Goal: Task Accomplishment & Management: Complete application form

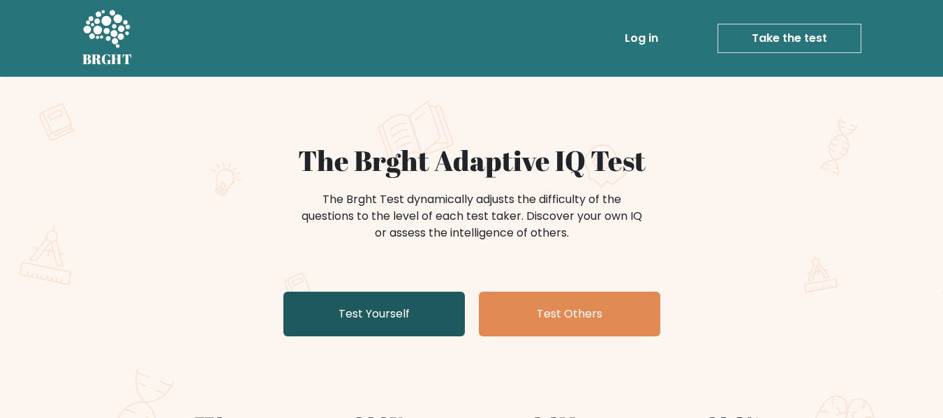
click at [389, 336] on link "Test Yourself" at bounding box center [373, 314] width 181 height 45
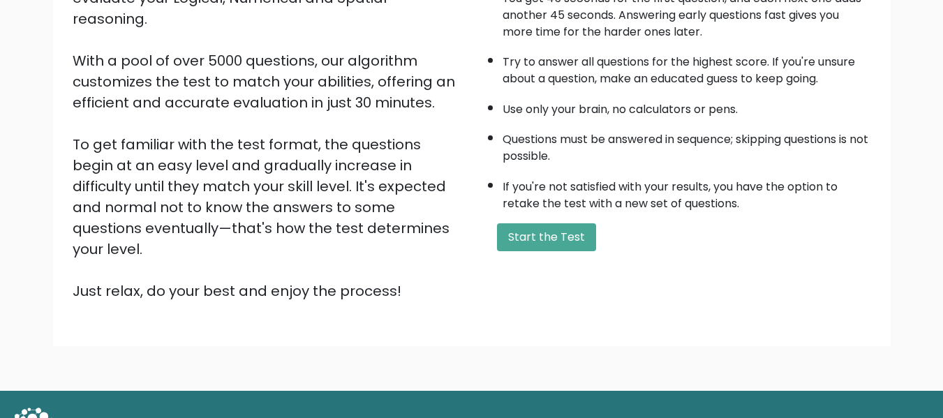
scroll to position [221, 0]
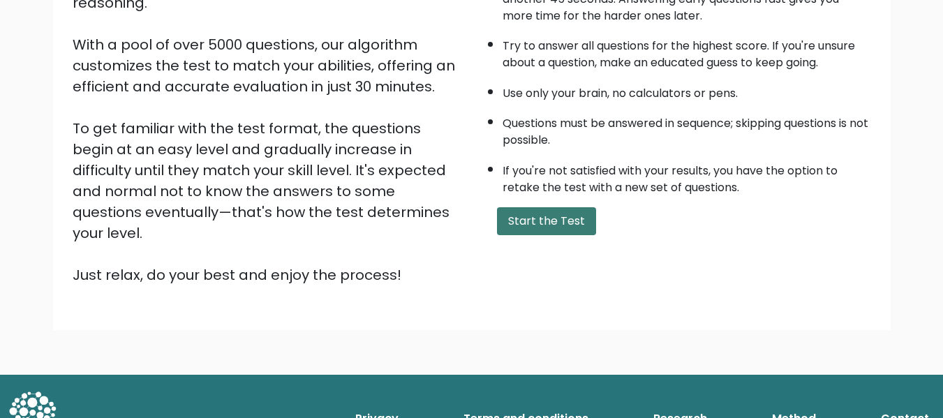
click at [516, 214] on button "Start the Test" at bounding box center [546, 221] width 99 height 28
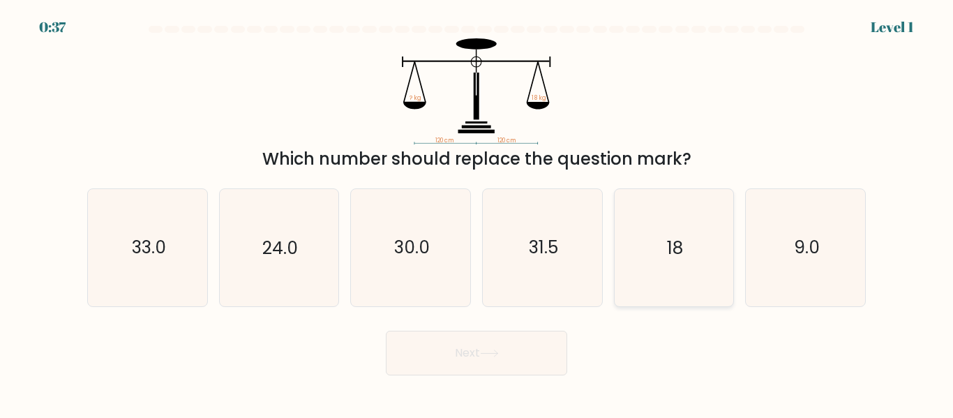
click at [627, 241] on icon "18" at bounding box center [674, 247] width 117 height 117
click at [477, 213] on input "e. 18" at bounding box center [477, 210] width 1 height 3
radio input "true"
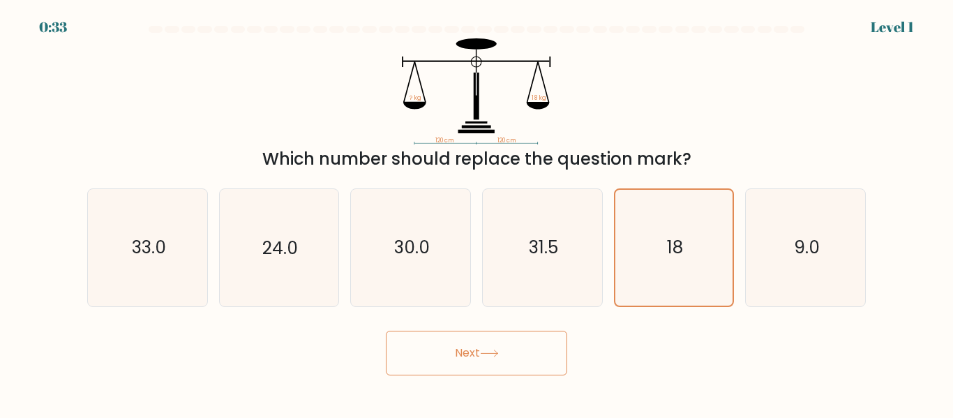
click at [443, 357] on button "Next" at bounding box center [476, 353] width 181 height 45
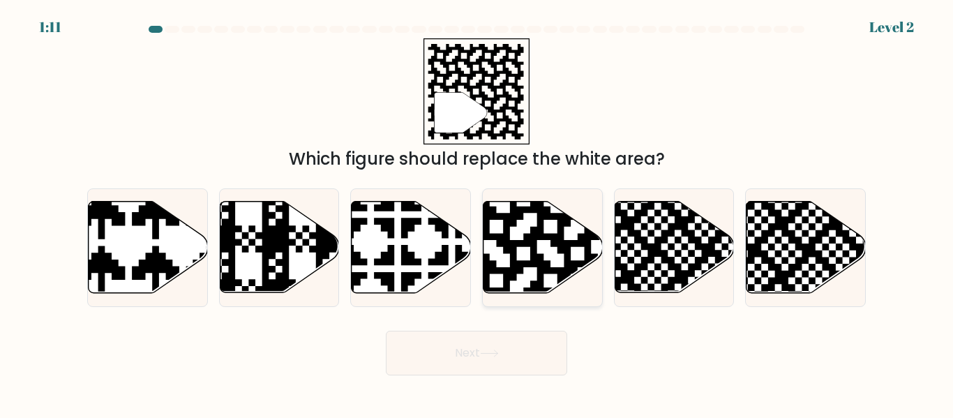
click at [502, 209] on icon at bounding box center [543, 247] width 119 height 91
click at [477, 209] on input "d." at bounding box center [477, 210] width 1 height 3
radio input "true"
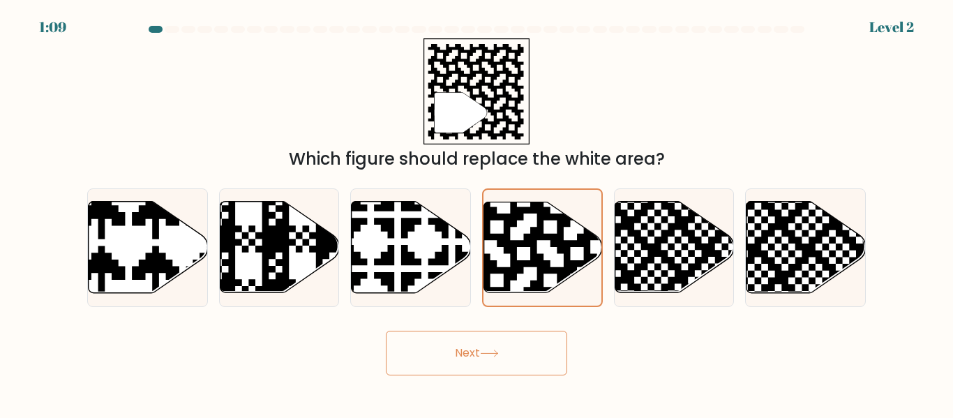
click at [472, 358] on button "Next" at bounding box center [476, 353] width 181 height 45
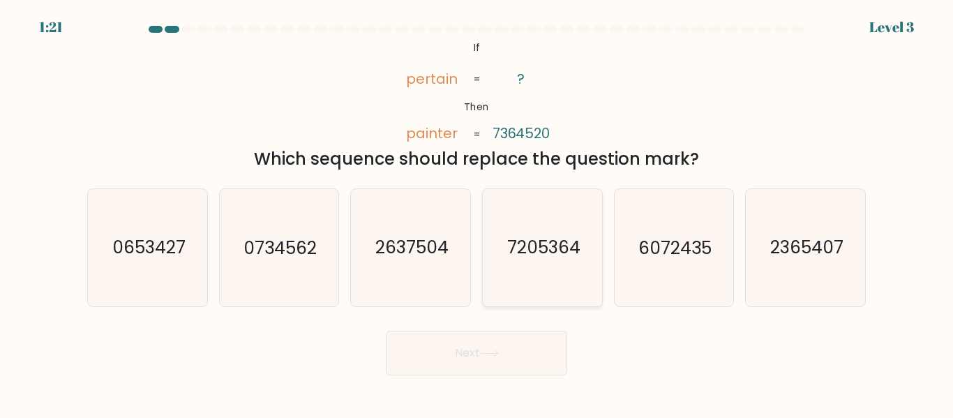
click at [553, 234] on icon "7205364" at bounding box center [542, 247] width 117 height 117
click at [477, 213] on input "d. 7205364" at bounding box center [477, 210] width 1 height 3
radio input "true"
click at [560, 265] on icon "7205364" at bounding box center [542, 247] width 115 height 115
click at [477, 213] on input "d. 7205364" at bounding box center [477, 210] width 1 height 3
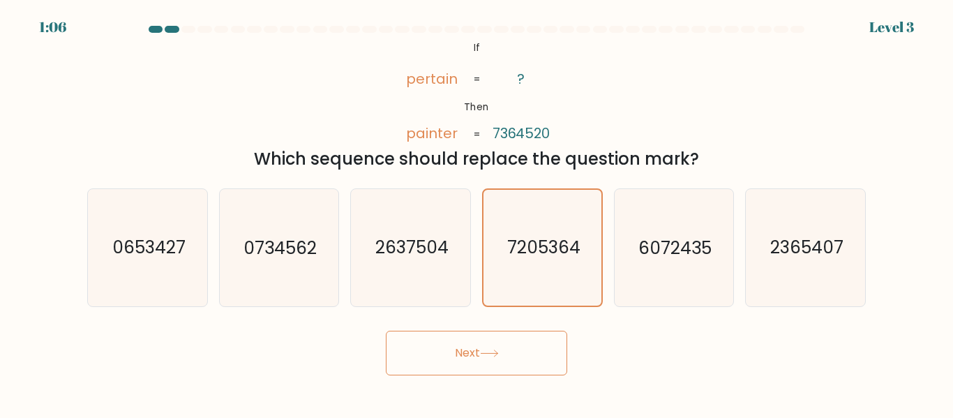
click at [505, 351] on button "Next" at bounding box center [476, 353] width 181 height 45
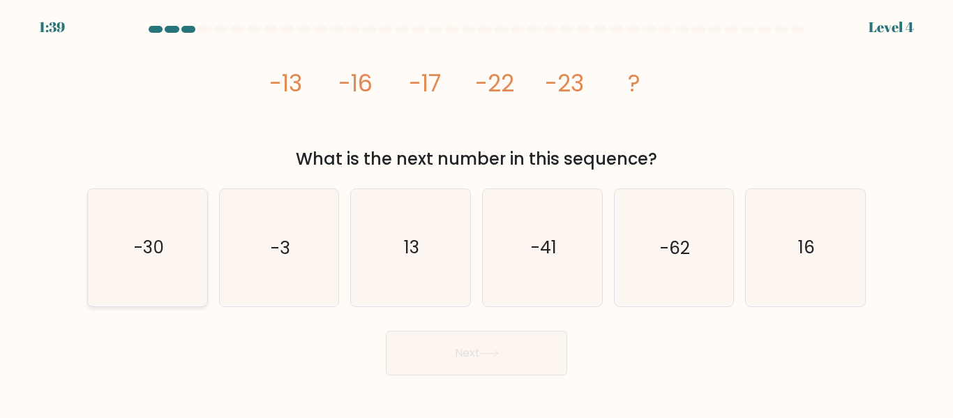
click at [146, 230] on icon "-30" at bounding box center [147, 247] width 117 height 117
click at [477, 213] on input "a. -30" at bounding box center [477, 210] width 1 height 3
radio input "true"
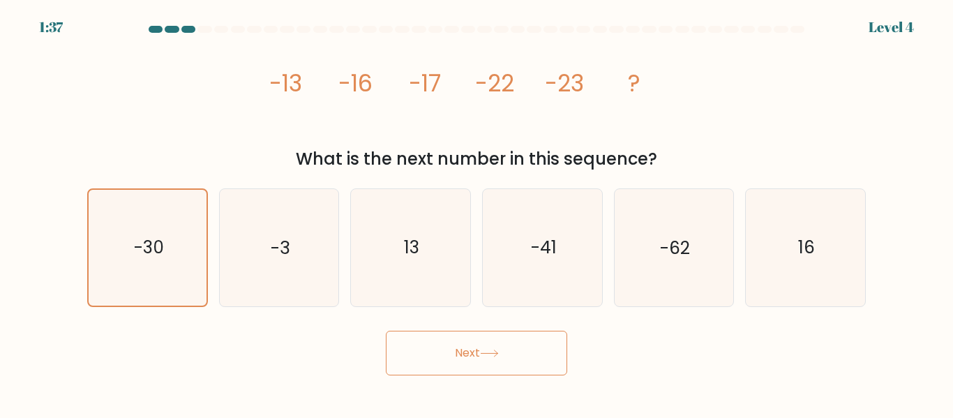
click at [491, 356] on icon at bounding box center [489, 354] width 19 height 8
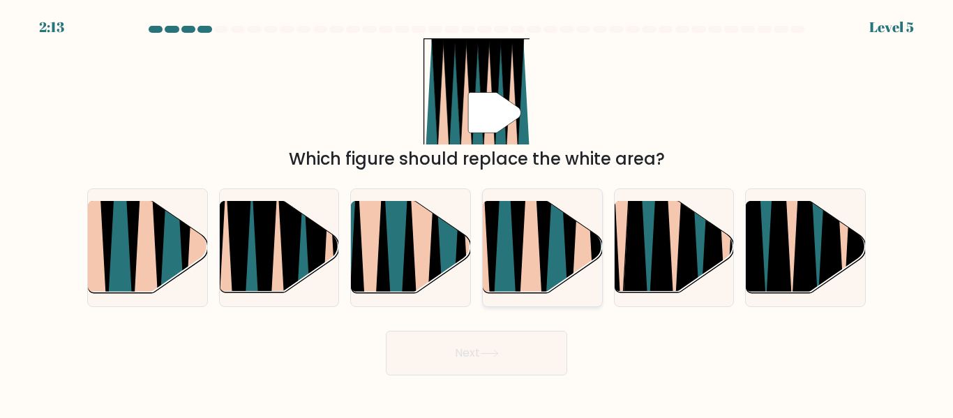
click at [523, 276] on icon at bounding box center [531, 201] width 26 height 238
click at [477, 213] on input "d." at bounding box center [477, 210] width 1 height 3
radio input "true"
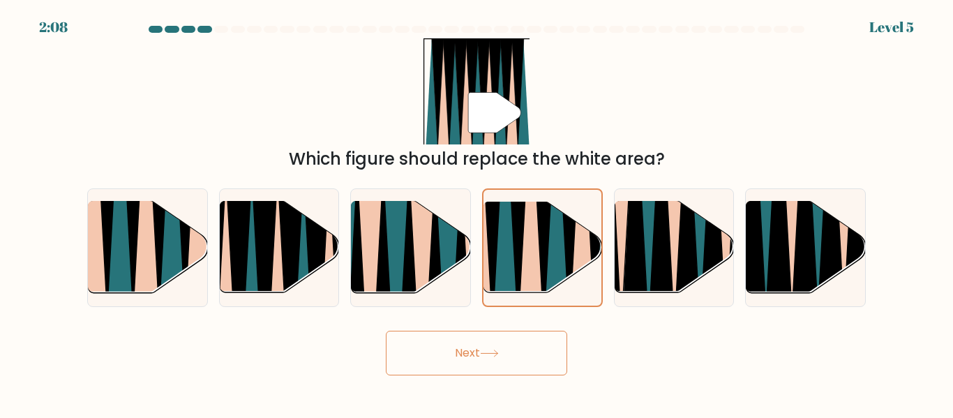
click at [492, 362] on button "Next" at bounding box center [476, 353] width 181 height 45
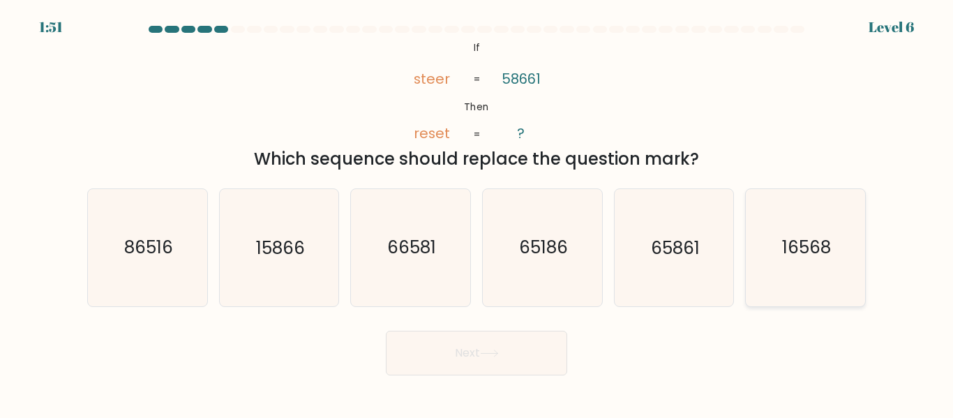
click at [791, 235] on icon "16568" at bounding box center [805, 247] width 117 height 117
click at [477, 213] on input "f. 16568" at bounding box center [477, 210] width 1 height 3
radio input "true"
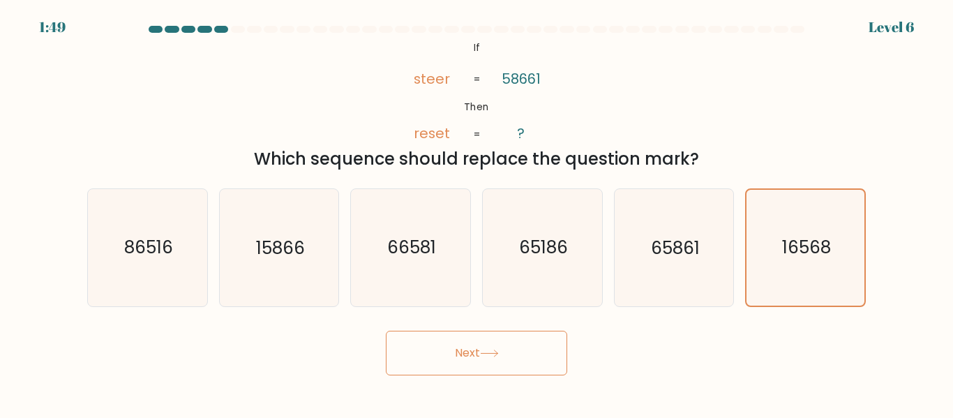
click at [494, 360] on button "Next" at bounding box center [476, 353] width 181 height 45
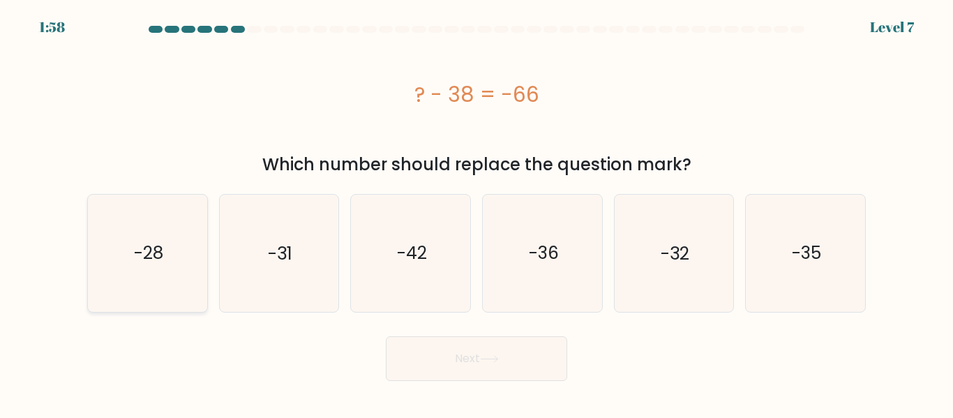
click at [162, 288] on icon "-28" at bounding box center [147, 253] width 117 height 117
click at [477, 213] on input "a. -28" at bounding box center [477, 210] width 1 height 3
radio input "true"
click at [484, 339] on button "Next" at bounding box center [476, 358] width 181 height 45
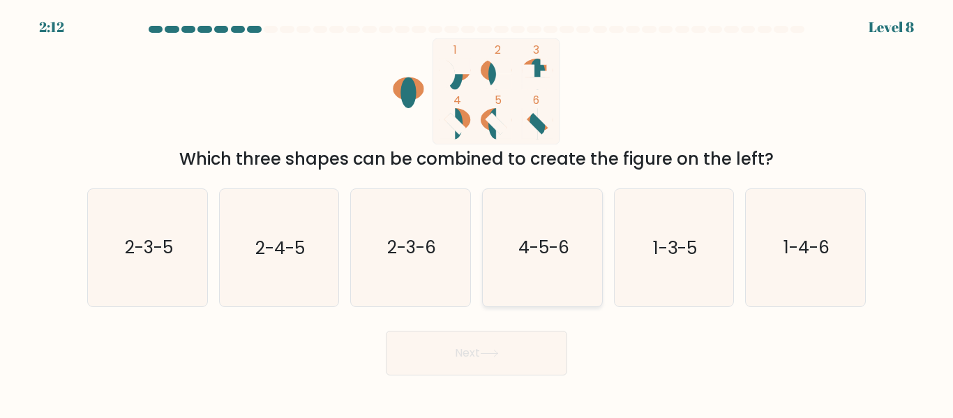
click at [542, 214] on icon "4-5-6" at bounding box center [542, 247] width 117 height 117
click at [477, 213] on input "d. 4-5-6" at bounding box center [477, 210] width 1 height 3
radio input "true"
click at [509, 362] on button "Next" at bounding box center [476, 353] width 181 height 45
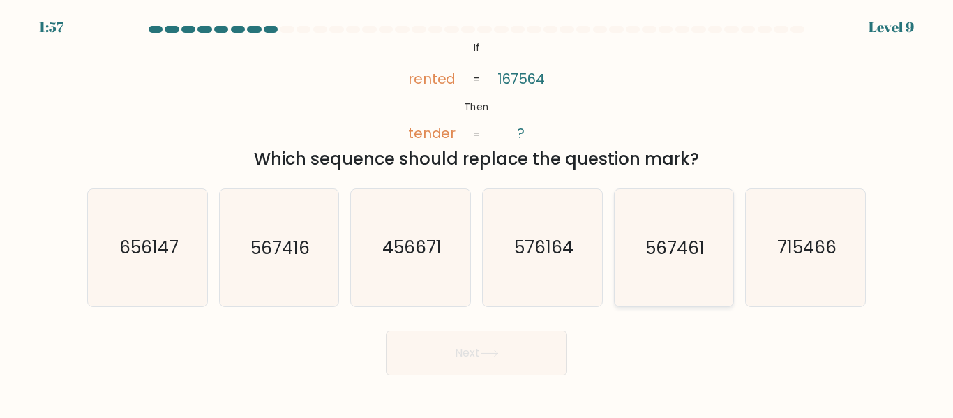
click at [694, 251] on text "567461" at bounding box center [675, 248] width 59 height 24
click at [477, 213] on input "e. 567461" at bounding box center [477, 210] width 1 height 3
radio input "true"
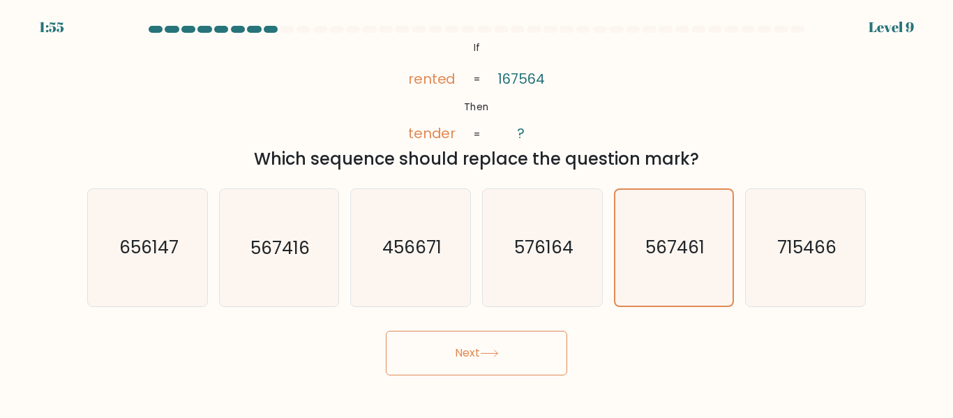
click at [482, 359] on button "Next" at bounding box center [476, 353] width 181 height 45
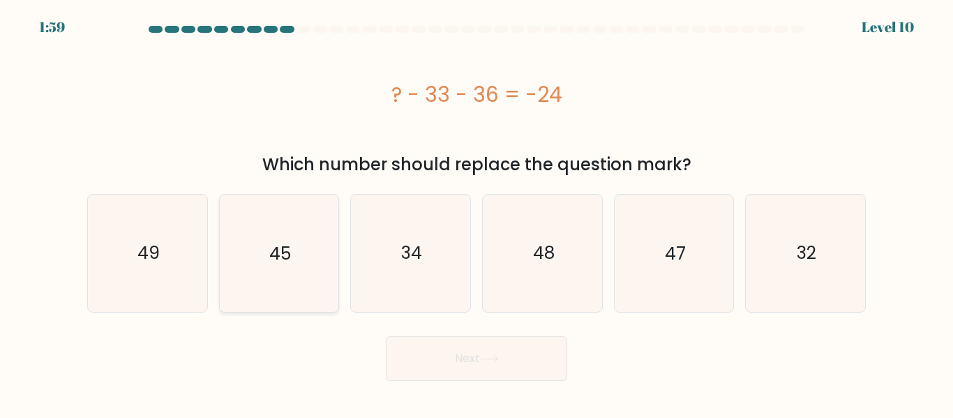
click at [250, 227] on icon "45" at bounding box center [279, 253] width 117 height 117
click at [477, 213] on input "b. 45" at bounding box center [477, 210] width 1 height 3
radio input "true"
click at [483, 361] on button "Next" at bounding box center [476, 358] width 181 height 45
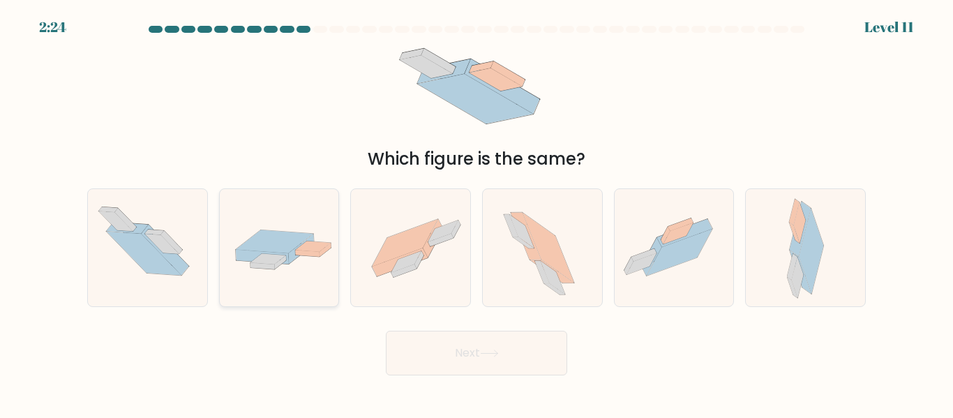
click at [302, 225] on icon at bounding box center [279, 247] width 119 height 51
click at [477, 213] on input "b." at bounding box center [477, 210] width 1 height 3
radio input "true"
click at [544, 369] on button "Next" at bounding box center [476, 353] width 181 height 45
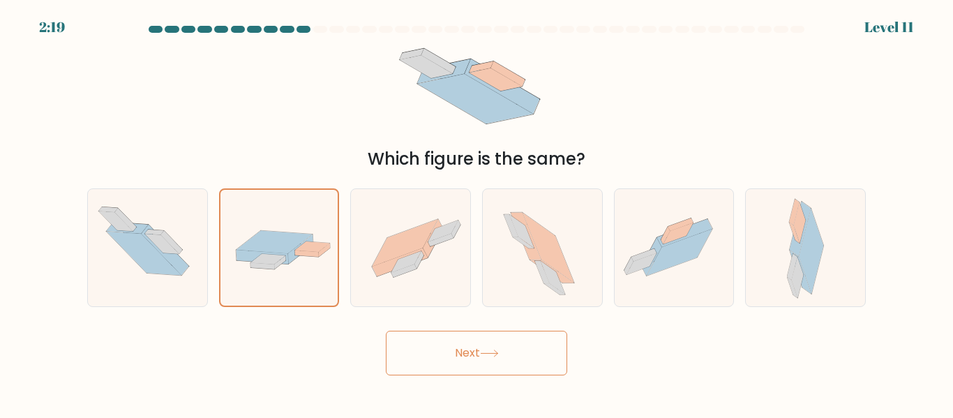
click at [519, 343] on button "Next" at bounding box center [476, 353] width 181 height 45
click at [261, 235] on icon at bounding box center [275, 241] width 77 height 23
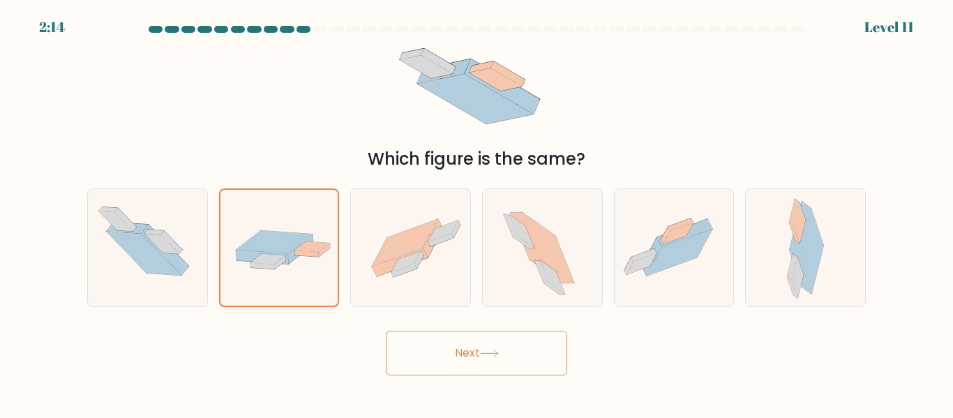
click at [477, 213] on input "b." at bounding box center [477, 210] width 1 height 3
click at [459, 348] on button "Next" at bounding box center [476, 353] width 181 height 45
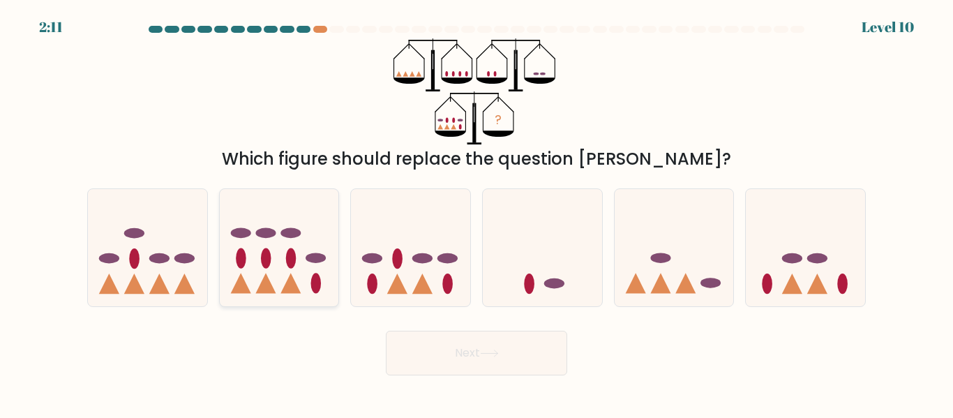
click at [288, 268] on icon at bounding box center [279, 247] width 119 height 98
click at [477, 213] on input "b." at bounding box center [477, 210] width 1 height 3
radio input "true"
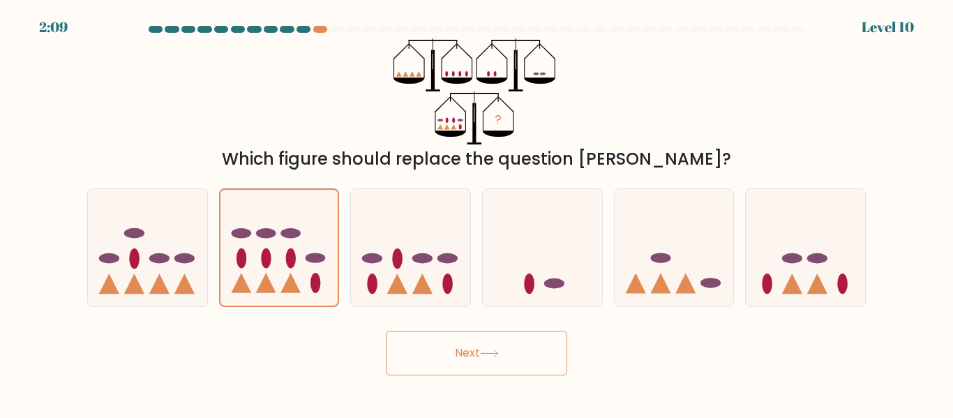
click at [441, 358] on button "Next" at bounding box center [476, 353] width 181 height 45
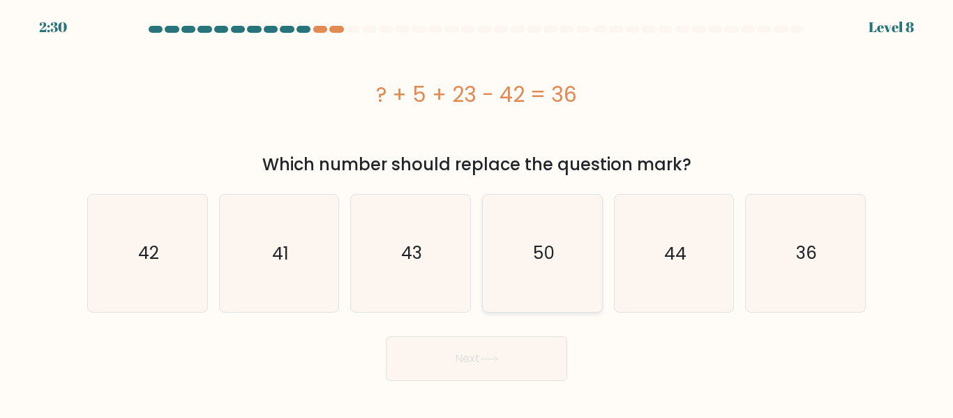
click at [549, 246] on text "50" at bounding box center [544, 253] width 22 height 24
click at [477, 213] on input "d. 50" at bounding box center [477, 210] width 1 height 3
radio input "true"
click at [509, 350] on button "Next" at bounding box center [476, 358] width 181 height 45
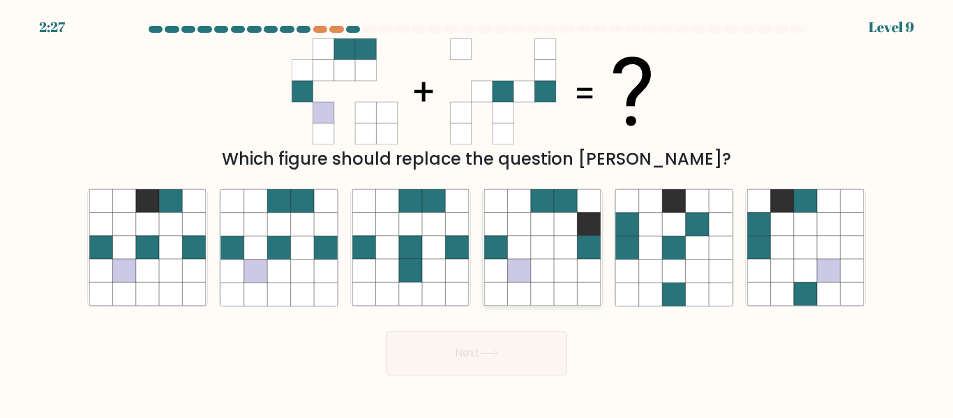
click at [509, 215] on icon at bounding box center [518, 224] width 23 height 23
click at [477, 213] on input "d." at bounding box center [477, 210] width 1 height 3
radio input "true"
click at [516, 354] on button "Next" at bounding box center [476, 353] width 181 height 45
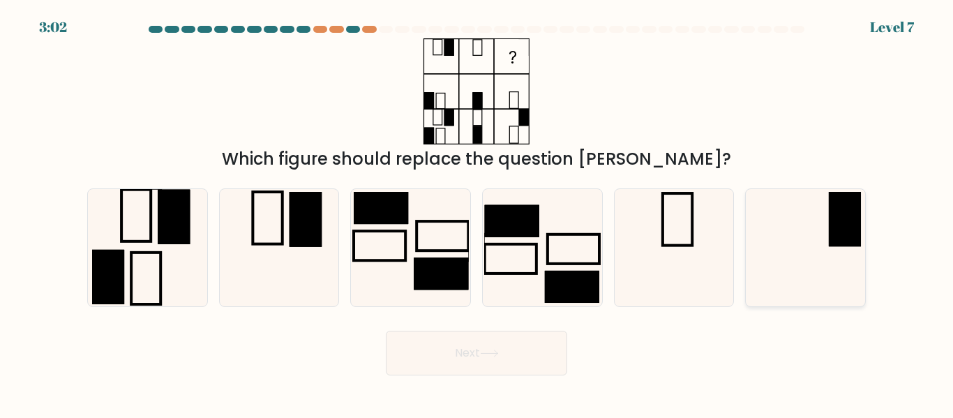
click at [830, 257] on icon at bounding box center [805, 247] width 117 height 117
click at [477, 213] on input "f." at bounding box center [477, 210] width 1 height 3
radio input "true"
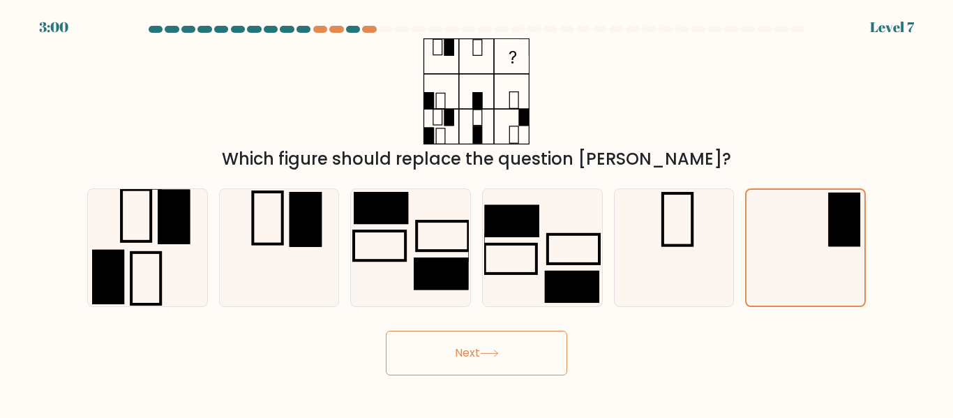
click at [496, 336] on button "Next" at bounding box center [476, 353] width 181 height 45
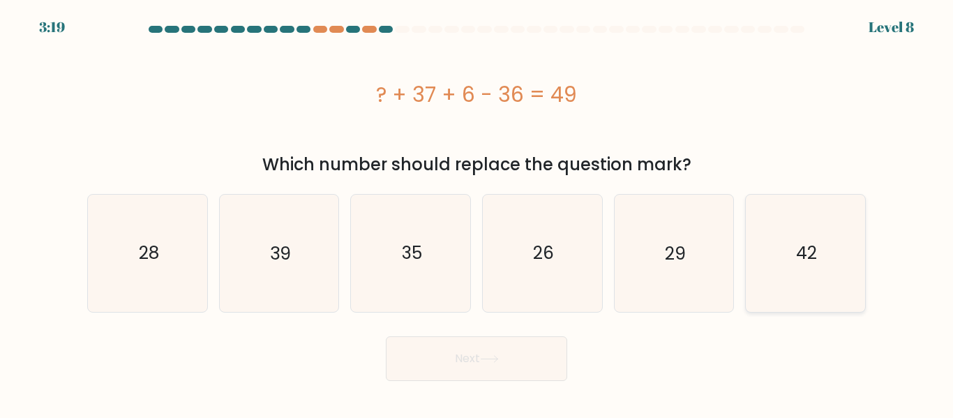
click at [840, 236] on icon "42" at bounding box center [805, 253] width 117 height 117
click at [477, 213] on input "f. 42" at bounding box center [477, 210] width 1 height 3
radio input "true"
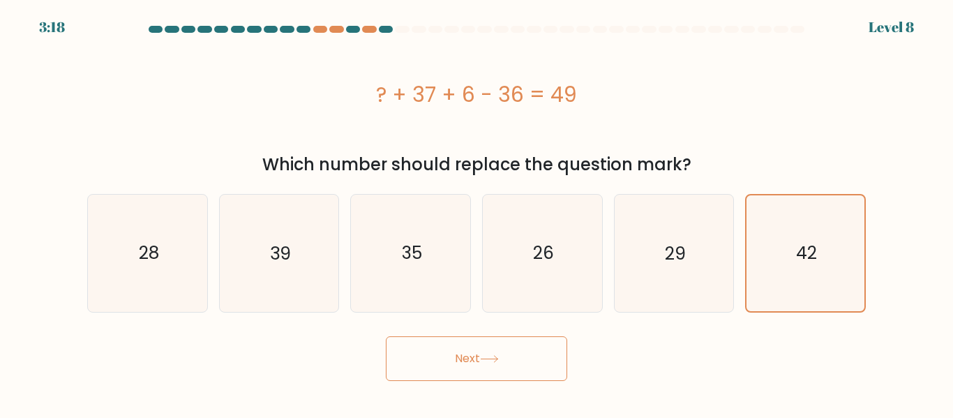
click at [512, 373] on button "Next" at bounding box center [476, 358] width 181 height 45
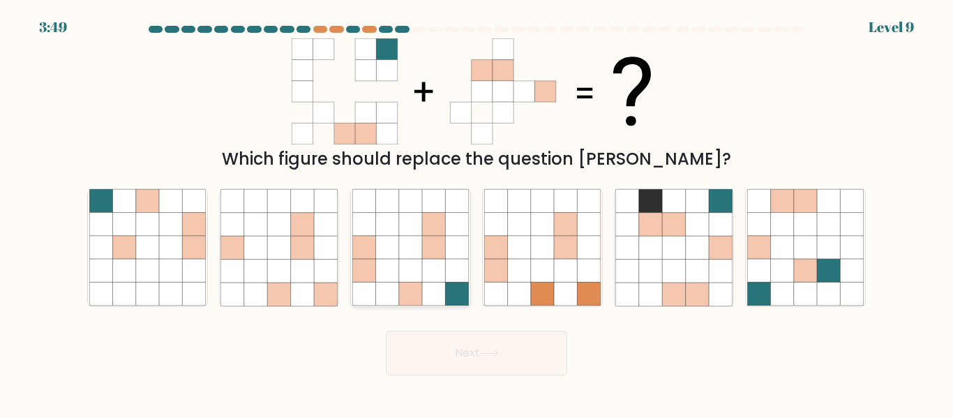
click at [389, 274] on icon at bounding box center [387, 271] width 23 height 23
click at [477, 213] on input "c." at bounding box center [477, 210] width 1 height 3
radio input "true"
click at [449, 345] on button "Next" at bounding box center [476, 353] width 181 height 45
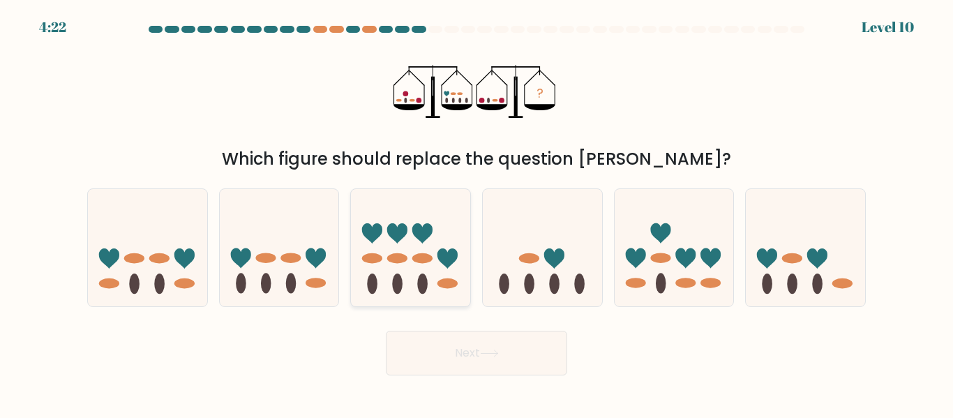
click at [417, 287] on icon at bounding box center [410, 247] width 119 height 98
click at [477, 213] on input "c." at bounding box center [477, 210] width 1 height 3
radio input "true"
click at [161, 264] on icon at bounding box center [147, 247] width 119 height 98
click at [477, 213] on input "a." at bounding box center [477, 210] width 1 height 3
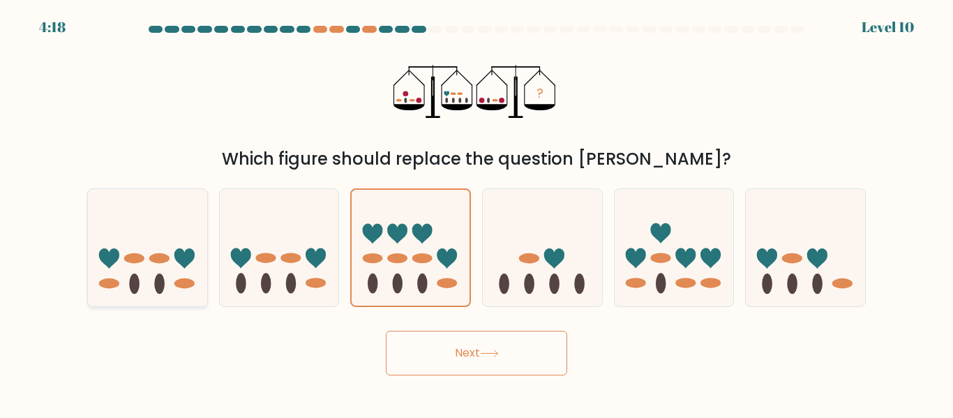
radio input "true"
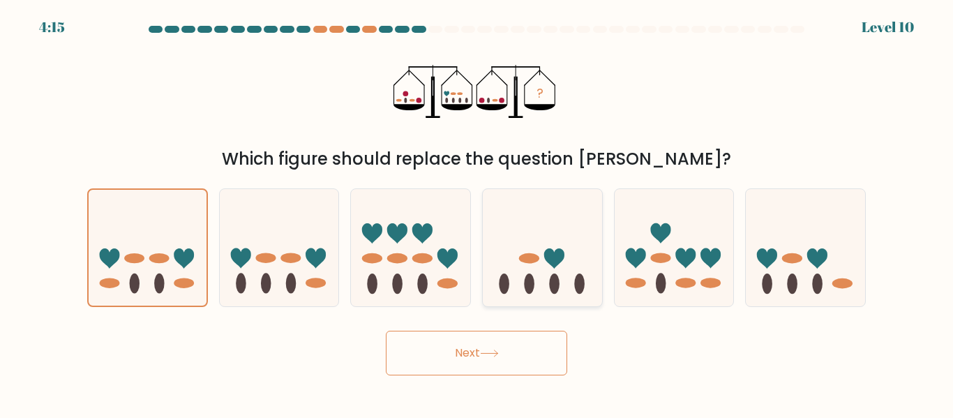
click at [544, 289] on icon at bounding box center [542, 247] width 119 height 98
click at [477, 213] on input "d." at bounding box center [477, 210] width 1 height 3
radio input "true"
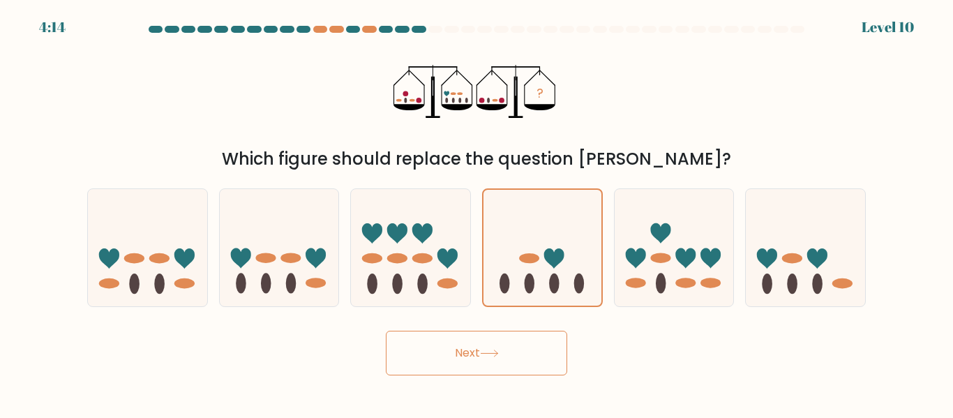
click at [507, 344] on button "Next" at bounding box center [476, 353] width 181 height 45
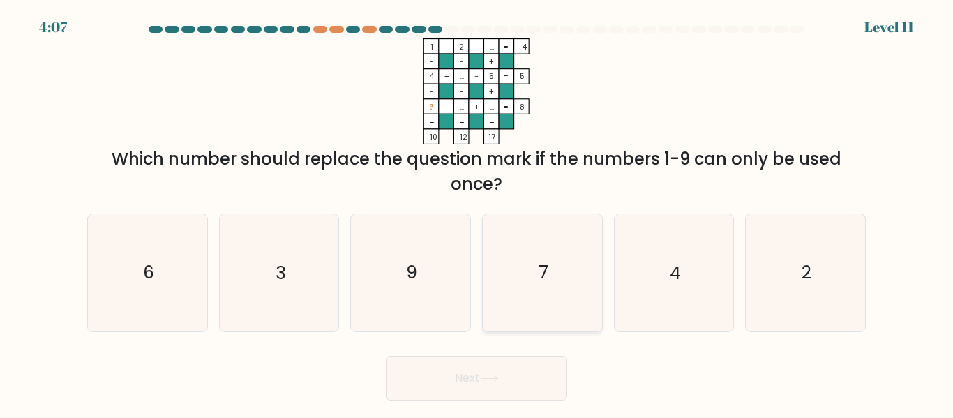
click at [570, 278] on icon "7" at bounding box center [542, 272] width 117 height 117
click at [477, 213] on input "d. 7" at bounding box center [477, 210] width 1 height 3
radio input "true"
click at [528, 376] on button "Next" at bounding box center [476, 378] width 181 height 45
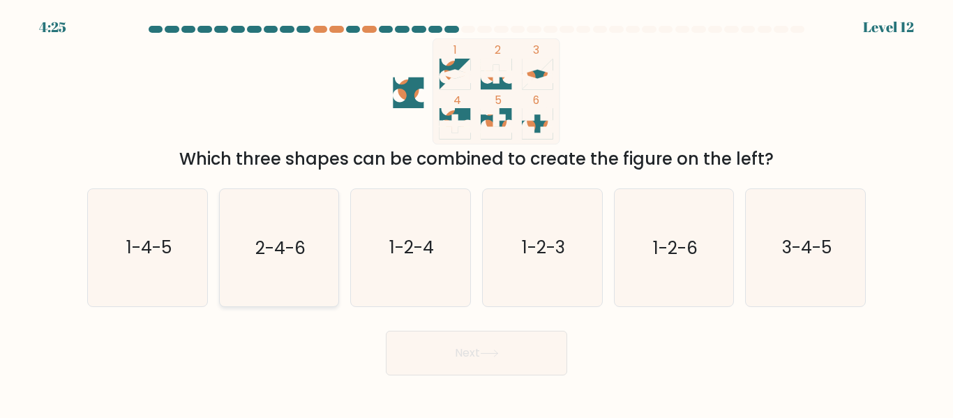
click at [304, 271] on icon "2-4-6" at bounding box center [279, 247] width 117 height 117
click at [477, 213] on input "b. 2-4-6" at bounding box center [477, 210] width 1 height 3
radio input "true"
click at [541, 366] on button "Next" at bounding box center [476, 353] width 181 height 45
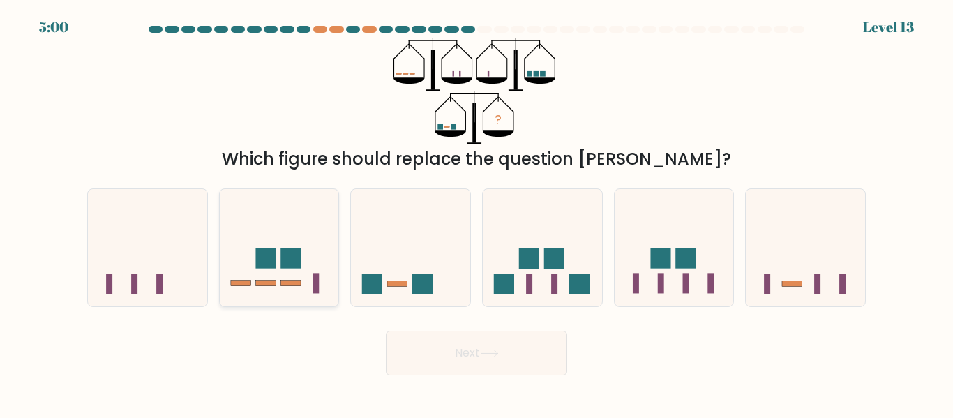
click at [304, 237] on icon at bounding box center [279, 247] width 119 height 98
click at [477, 213] on input "b." at bounding box center [477, 210] width 1 height 3
radio input "true"
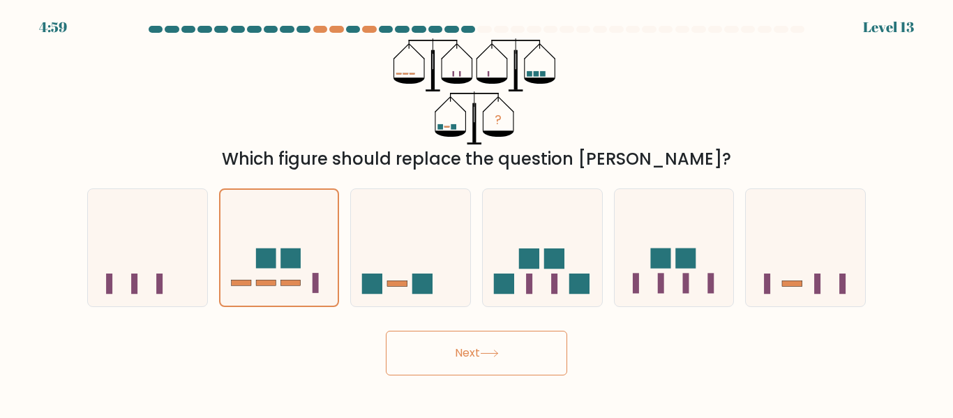
click at [479, 357] on button "Next" at bounding box center [476, 353] width 181 height 45
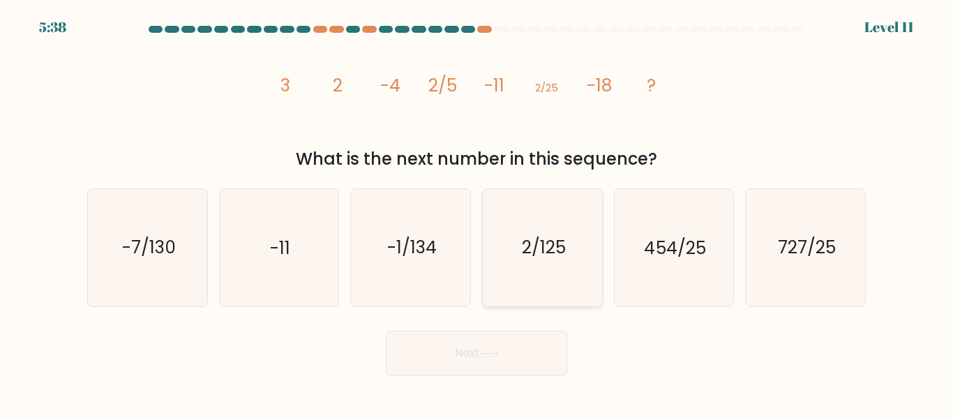
click at [537, 279] on icon "2/125" at bounding box center [542, 247] width 117 height 117
click at [477, 213] on input "d. 2/125" at bounding box center [477, 210] width 1 height 3
radio input "true"
click at [499, 355] on icon at bounding box center [489, 354] width 19 height 8
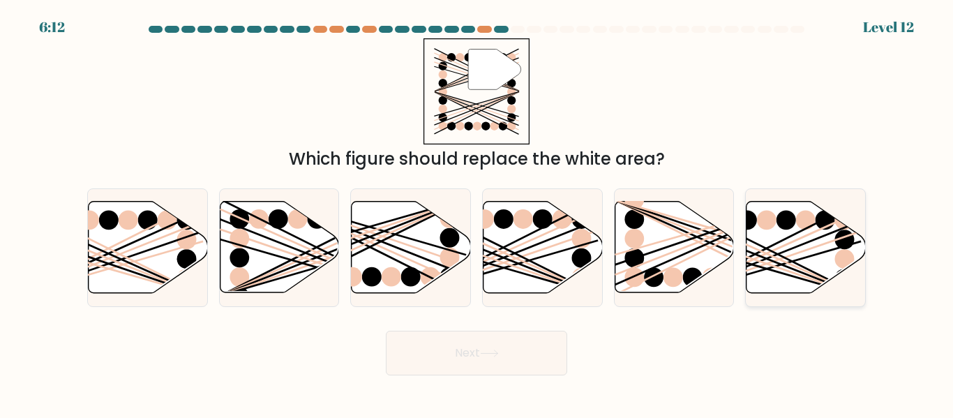
click at [780, 261] on icon at bounding box center [806, 247] width 119 height 91
click at [477, 213] on input "f." at bounding box center [477, 210] width 1 height 3
radio input "true"
click at [546, 374] on button "Next" at bounding box center [476, 353] width 181 height 45
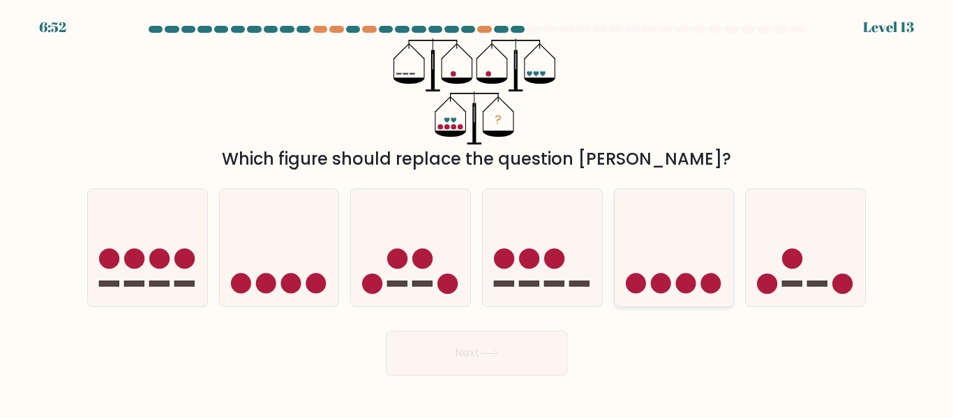
click at [630, 228] on icon at bounding box center [674, 247] width 119 height 98
click at [477, 213] on input "e." at bounding box center [477, 210] width 1 height 3
radio input "true"
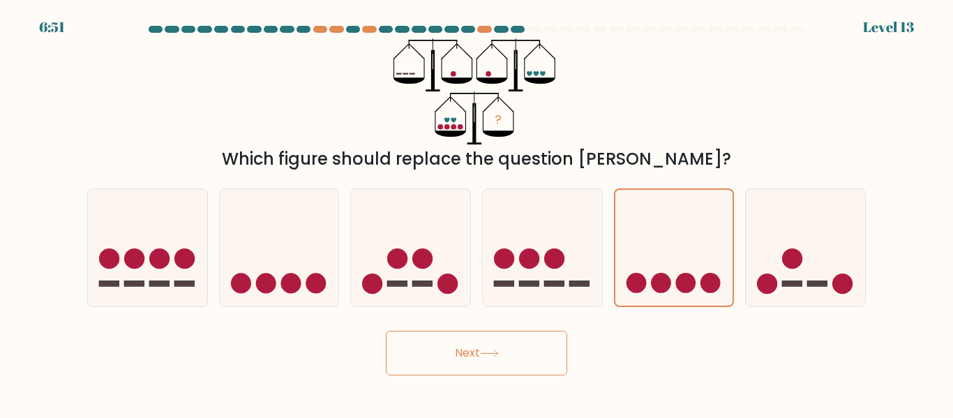
click at [475, 351] on button "Next" at bounding box center [476, 353] width 181 height 45
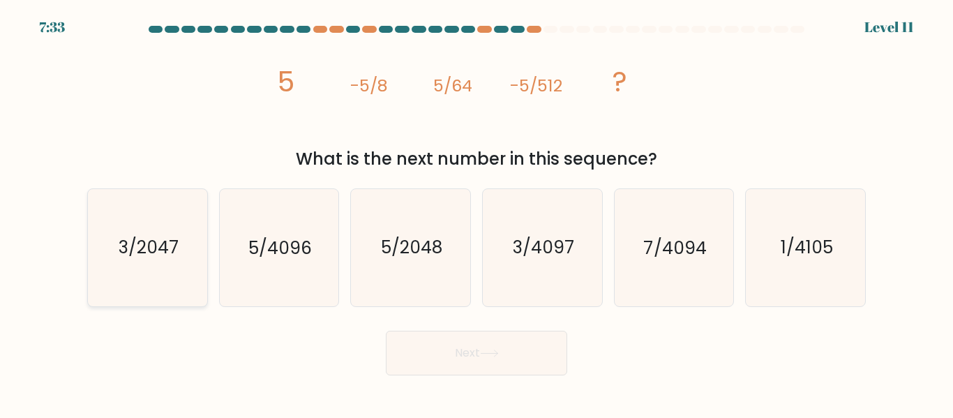
click at [160, 258] on text "3/2047" at bounding box center [149, 248] width 60 height 24
click at [477, 213] on input "a. 3/2047" at bounding box center [477, 210] width 1 height 3
radio input "true"
click at [461, 371] on button "Next" at bounding box center [476, 353] width 181 height 45
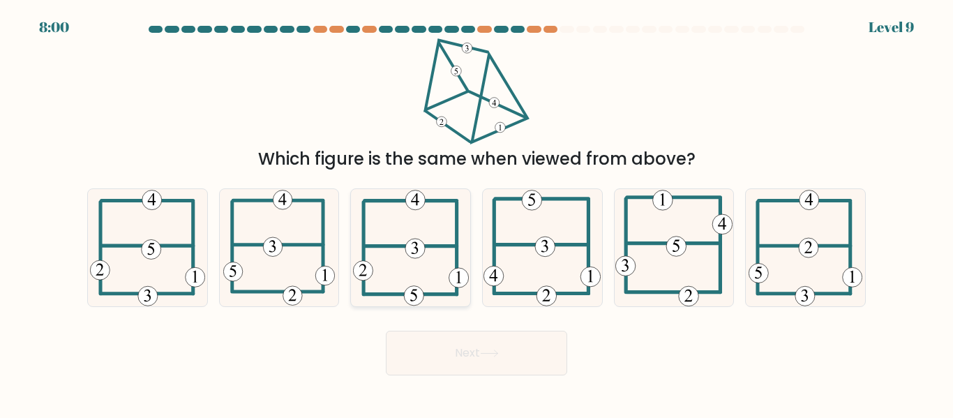
click at [440, 261] on icon at bounding box center [411, 247] width 116 height 117
click at [477, 213] on input "c." at bounding box center [477, 210] width 1 height 3
radio input "true"
click at [495, 350] on icon at bounding box center [489, 354] width 19 height 8
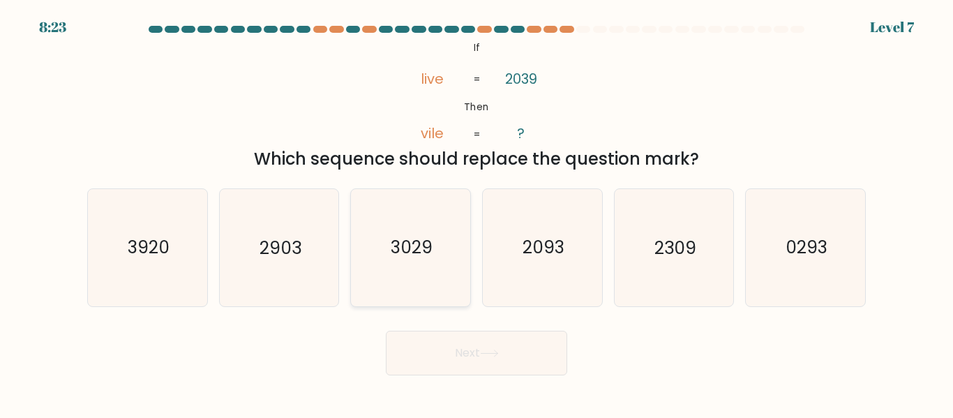
click at [434, 255] on icon "3029" at bounding box center [410, 247] width 117 height 117
click at [477, 213] on input "c. 3029" at bounding box center [477, 210] width 1 height 3
radio input "true"
click at [480, 349] on button "Next" at bounding box center [476, 353] width 181 height 45
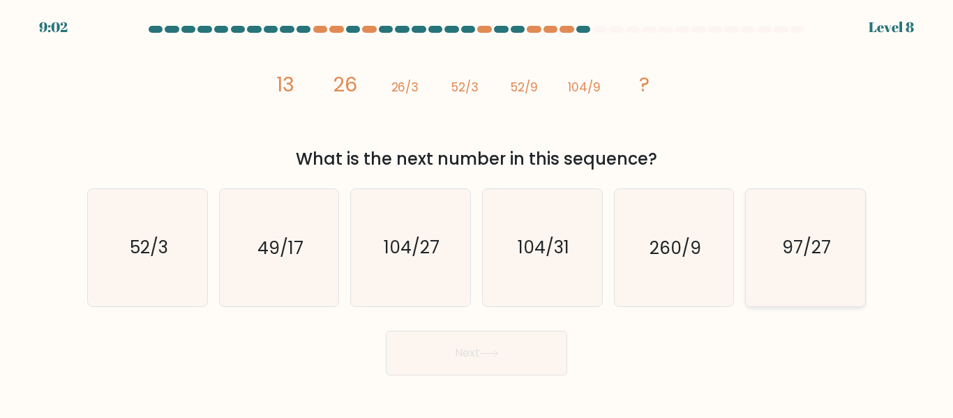
click at [775, 281] on icon "97/27" at bounding box center [805, 247] width 117 height 117
click at [477, 213] on input "f. 97/27" at bounding box center [477, 210] width 1 height 3
radio input "true"
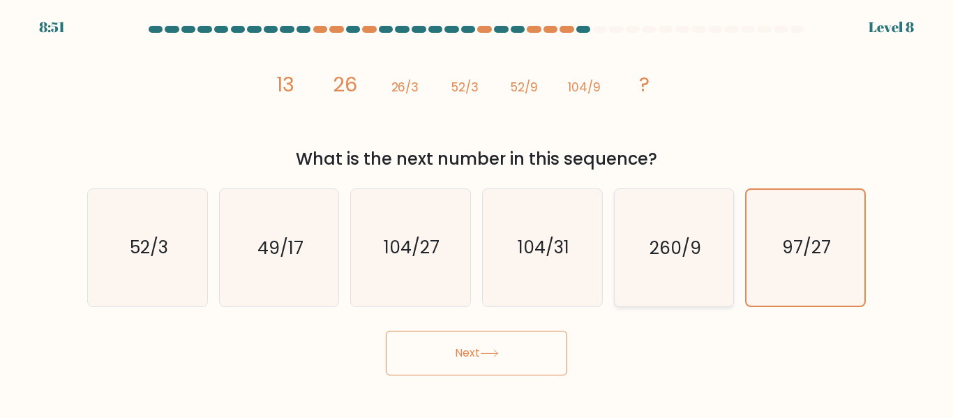
click at [655, 255] on text "260/9" at bounding box center [676, 248] width 52 height 24
click at [477, 213] on input "e. 260/9" at bounding box center [477, 210] width 1 height 3
radio input "true"
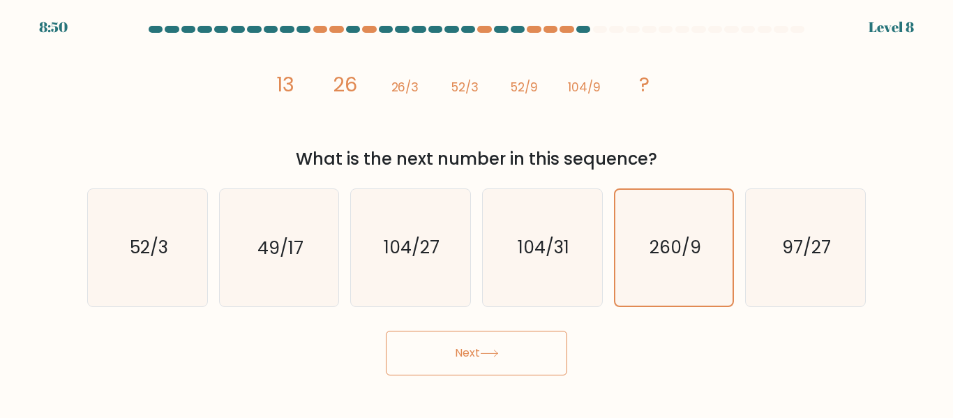
click at [451, 370] on button "Next" at bounding box center [476, 353] width 181 height 45
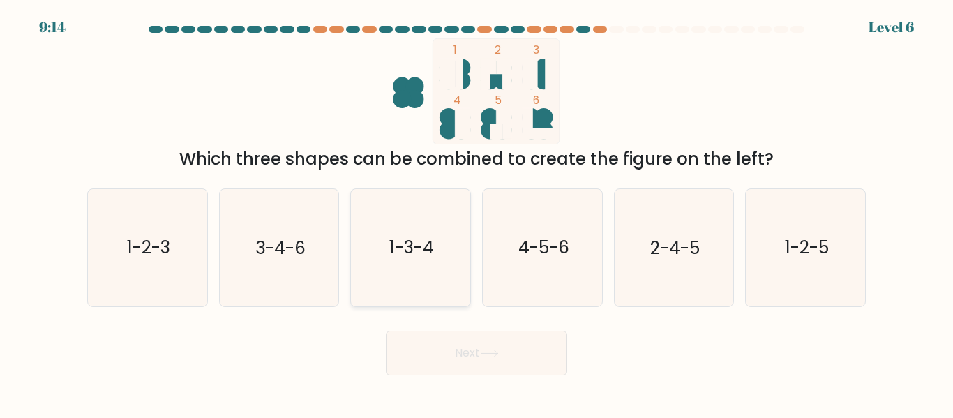
click at [415, 243] on text "1-3-4" at bounding box center [411, 248] width 45 height 24
click at [477, 213] on input "c. 1-3-4" at bounding box center [477, 210] width 1 height 3
radio input "true"
click at [499, 354] on icon at bounding box center [489, 354] width 19 height 8
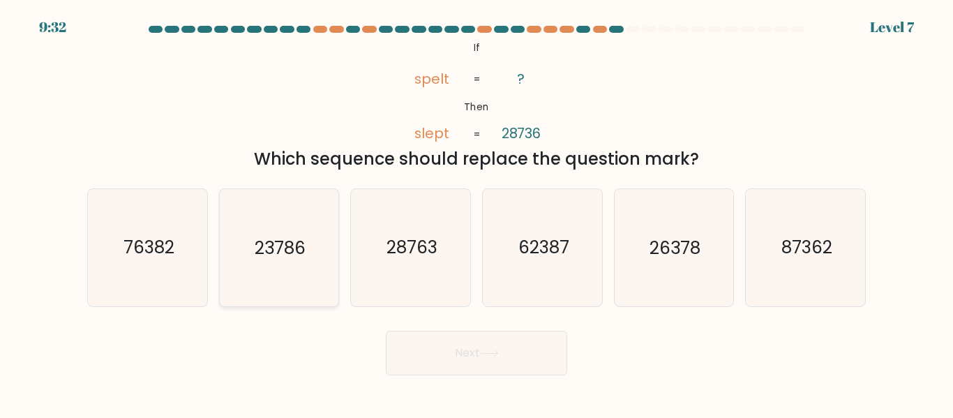
click at [247, 264] on icon "23786" at bounding box center [279, 247] width 117 height 117
click at [477, 213] on input "b. 23786" at bounding box center [477, 210] width 1 height 3
radio input "true"
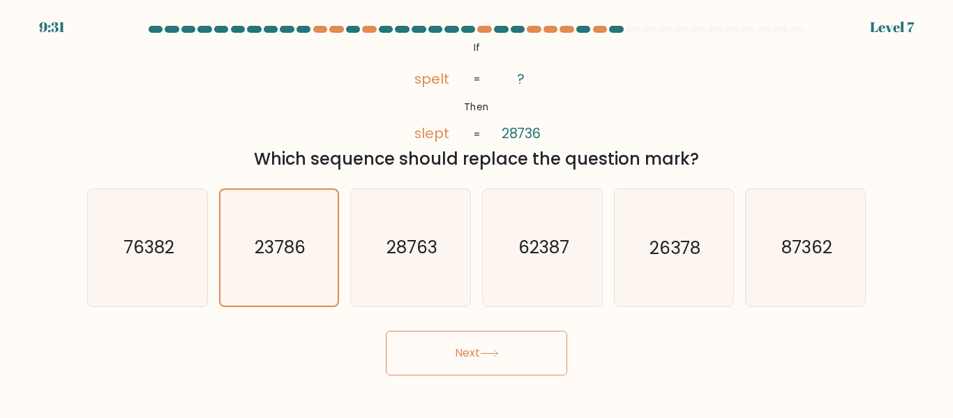
click at [498, 356] on icon at bounding box center [489, 353] width 17 height 6
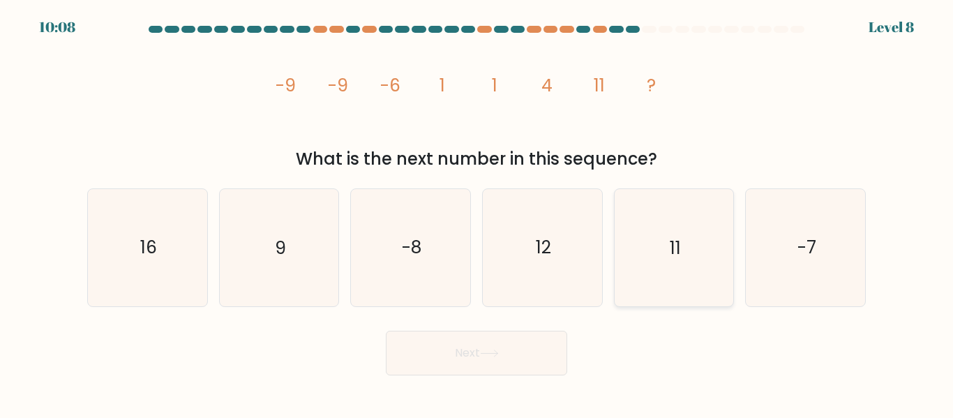
click at [715, 248] on icon "11" at bounding box center [674, 247] width 117 height 117
click at [477, 213] on input "e. 11" at bounding box center [477, 210] width 1 height 3
radio input "true"
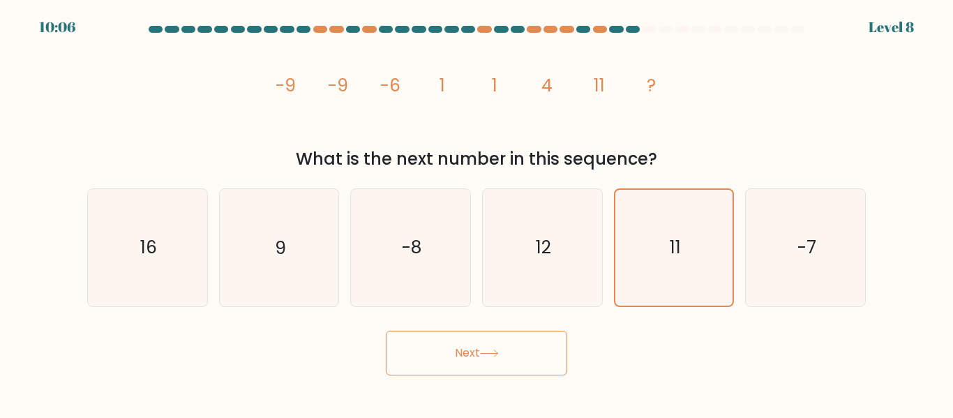
click at [475, 371] on button "Next" at bounding box center [476, 353] width 181 height 45
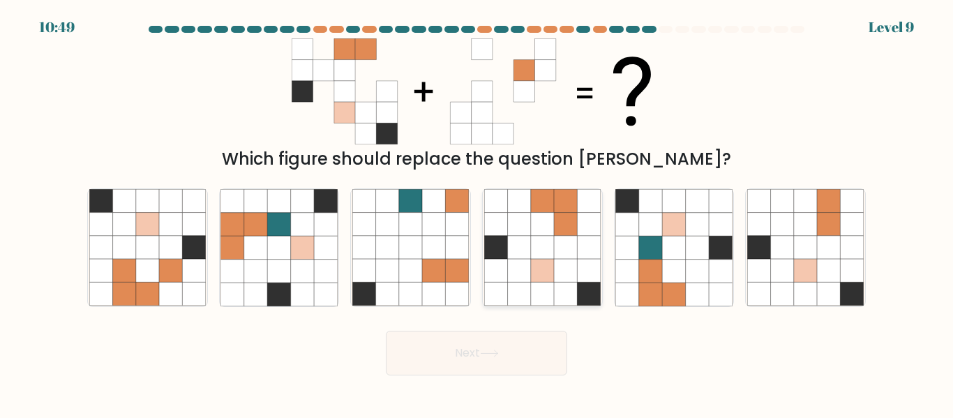
click at [539, 222] on icon at bounding box center [542, 224] width 23 height 23
click at [477, 213] on input "d." at bounding box center [477, 210] width 1 height 3
radio input "true"
click at [496, 360] on button "Next" at bounding box center [476, 353] width 181 height 45
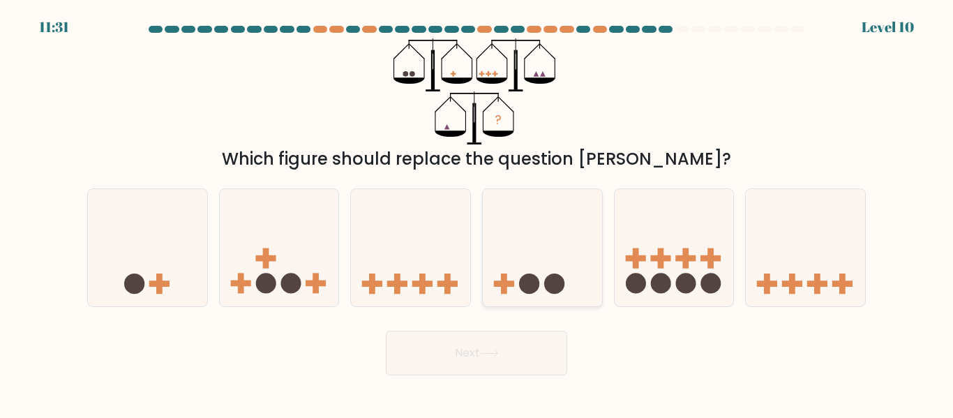
click at [491, 289] on icon at bounding box center [542, 247] width 119 height 98
click at [477, 213] on input "d." at bounding box center [477, 210] width 1 height 3
radio input "true"
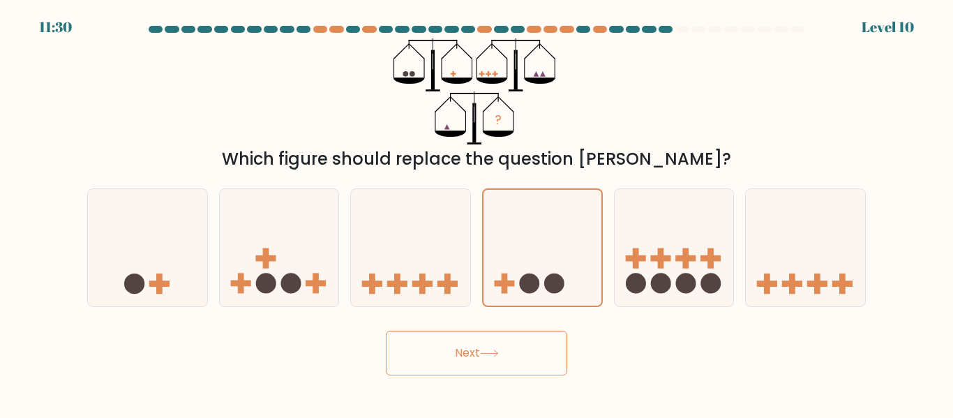
click at [499, 350] on icon at bounding box center [489, 354] width 19 height 8
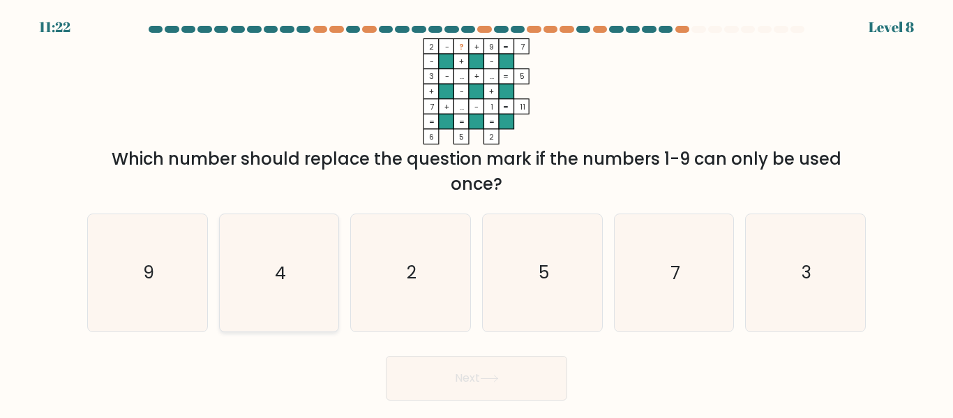
click at [327, 271] on icon "4" at bounding box center [279, 272] width 117 height 117
click at [477, 213] on input "b. 4" at bounding box center [477, 210] width 1 height 3
radio input "true"
click at [554, 393] on button "Next" at bounding box center [476, 378] width 181 height 45
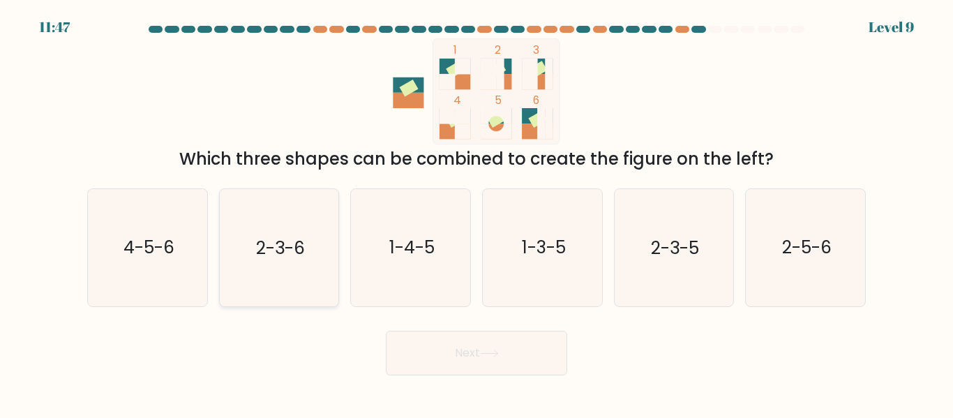
click at [288, 237] on text "2-3-6" at bounding box center [280, 248] width 49 height 24
click at [477, 213] on input "b. 2-3-6" at bounding box center [477, 210] width 1 height 3
radio input "true"
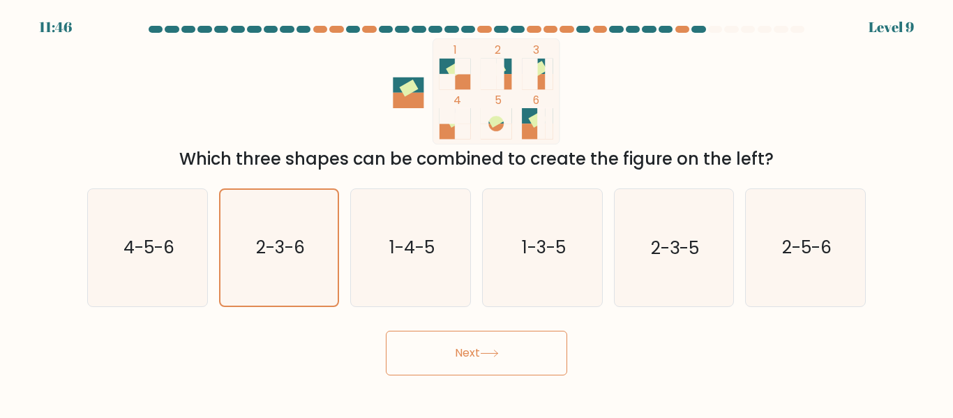
click at [444, 357] on button "Next" at bounding box center [476, 353] width 181 height 45
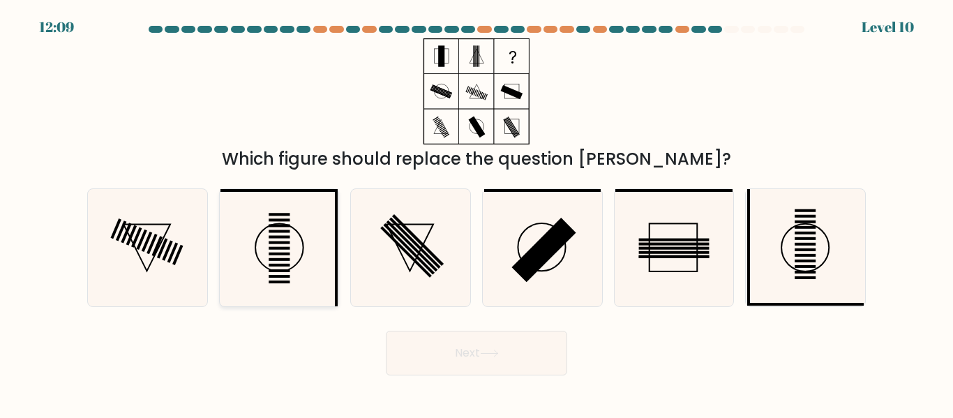
click at [306, 219] on icon at bounding box center [279, 247] width 117 height 117
click at [477, 213] on input "b." at bounding box center [477, 210] width 1 height 3
radio input "true"
click at [807, 271] on circle at bounding box center [805, 247] width 47 height 47
click at [477, 213] on input "f." at bounding box center [477, 210] width 1 height 3
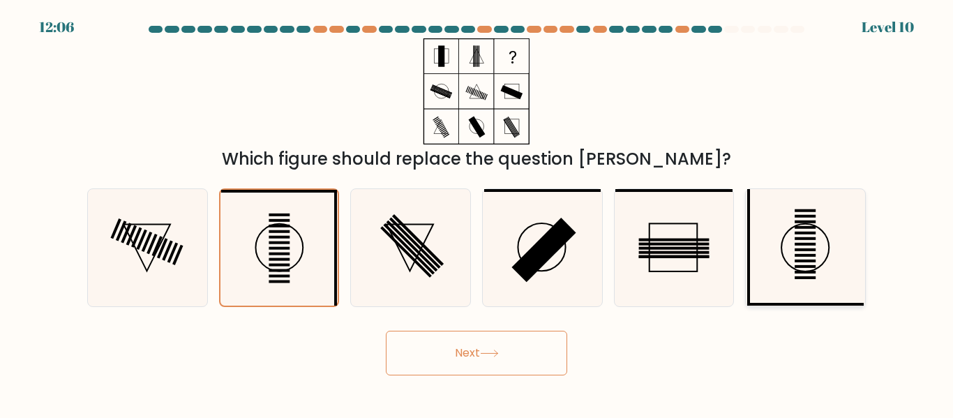
radio input "true"
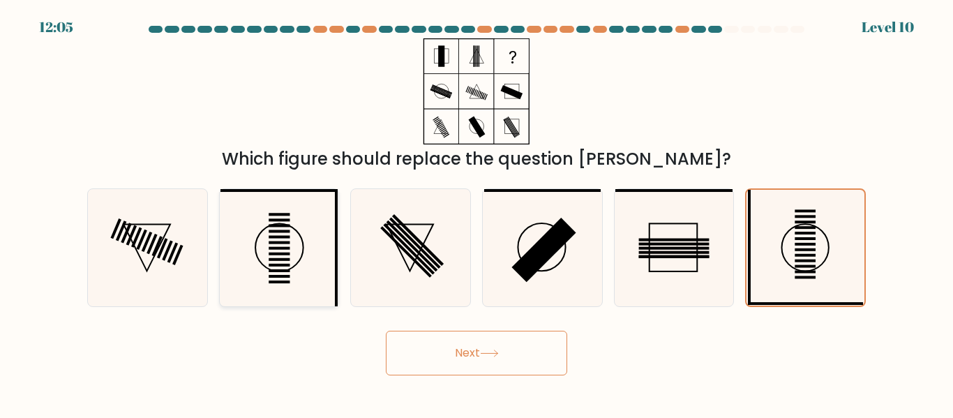
click at [252, 251] on icon at bounding box center [279, 247] width 117 height 117
click at [477, 213] on input "b." at bounding box center [477, 210] width 1 height 3
radio input "true"
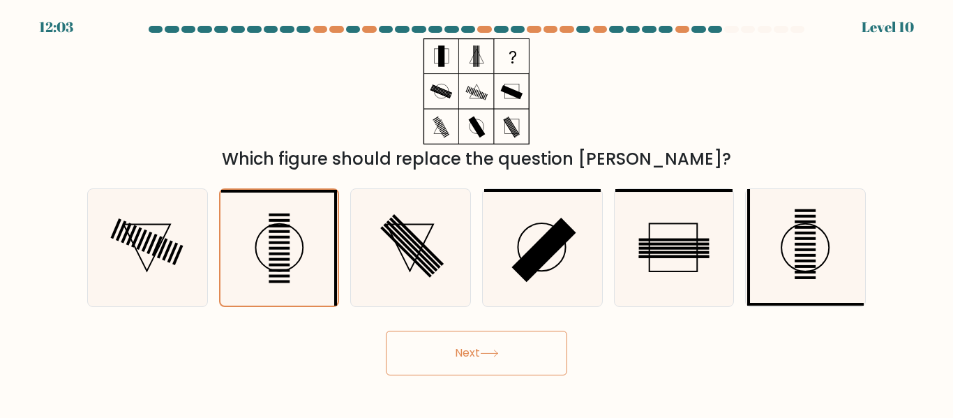
click at [536, 345] on button "Next" at bounding box center [476, 353] width 181 height 45
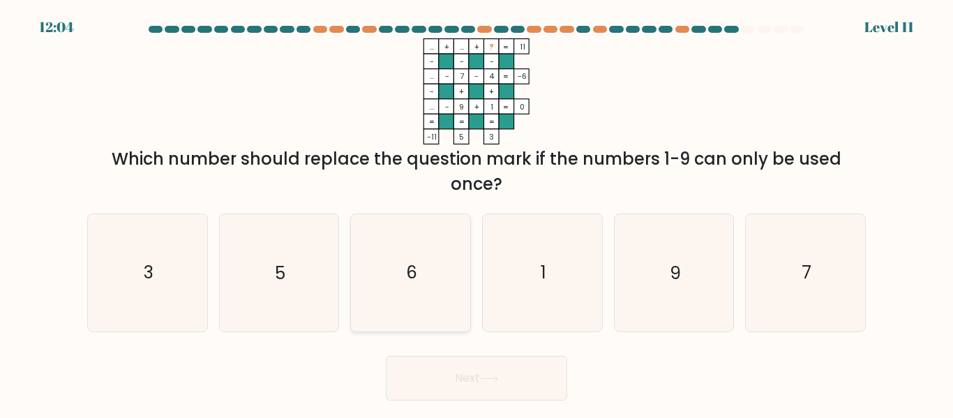
click at [402, 250] on icon "6" at bounding box center [410, 272] width 117 height 117
click at [477, 213] on input "c. 6" at bounding box center [477, 210] width 1 height 3
radio input "true"
click at [478, 370] on button "Next" at bounding box center [476, 378] width 181 height 45
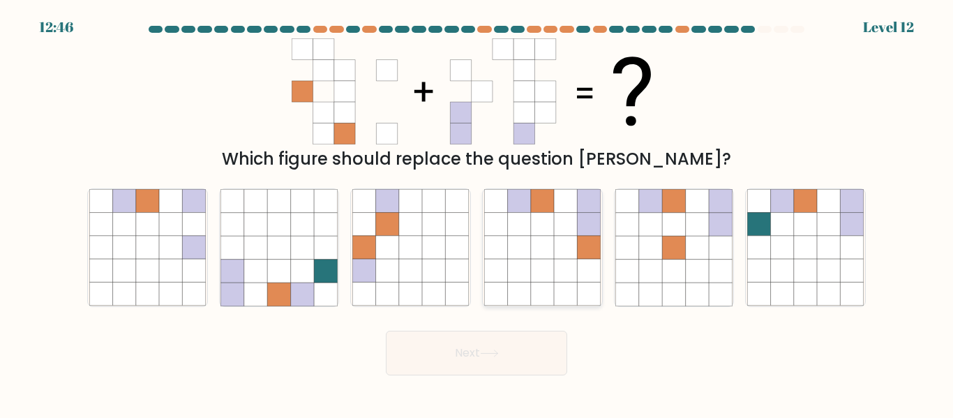
click at [544, 304] on icon at bounding box center [542, 294] width 23 height 23
click at [477, 213] on input "d." at bounding box center [477, 210] width 1 height 3
radio input "true"
click at [555, 352] on button "Next" at bounding box center [476, 353] width 181 height 45
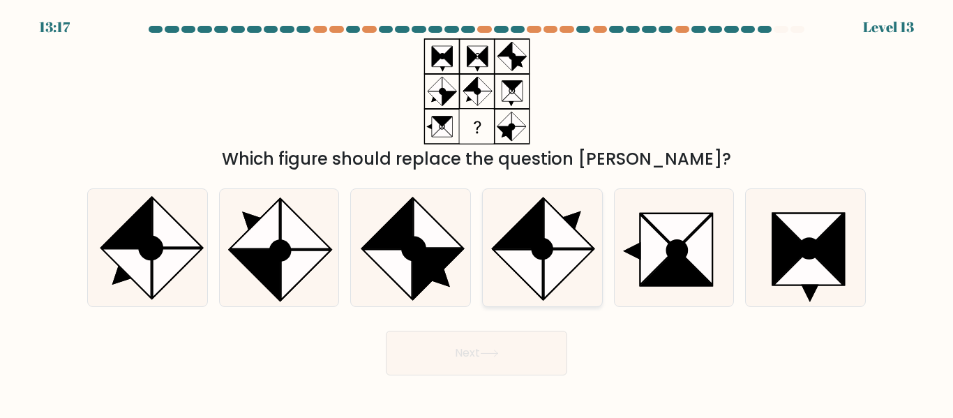
click at [562, 202] on icon at bounding box center [542, 247] width 117 height 117
click at [477, 209] on input "d." at bounding box center [477, 210] width 1 height 3
radio input "true"
click at [513, 345] on button "Next" at bounding box center [476, 353] width 181 height 45
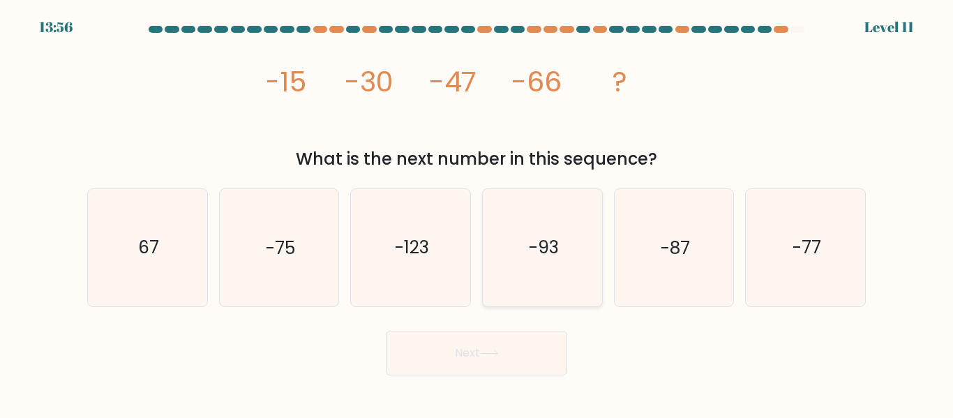
click at [528, 241] on icon "-93" at bounding box center [542, 247] width 117 height 117
click at [477, 213] on input "d. -93" at bounding box center [477, 210] width 1 height 3
radio input "true"
click at [477, 362] on button "Next" at bounding box center [476, 353] width 181 height 45
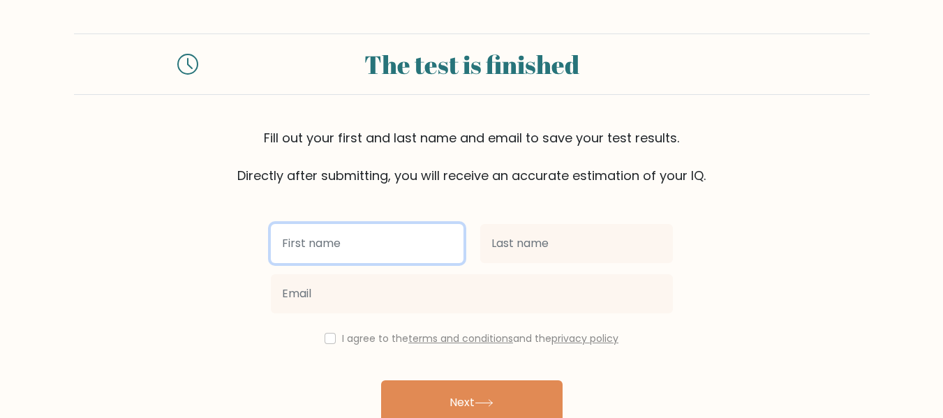
click at [378, 237] on input "text" at bounding box center [367, 243] width 193 height 39
type input "[PERSON_NAME]"
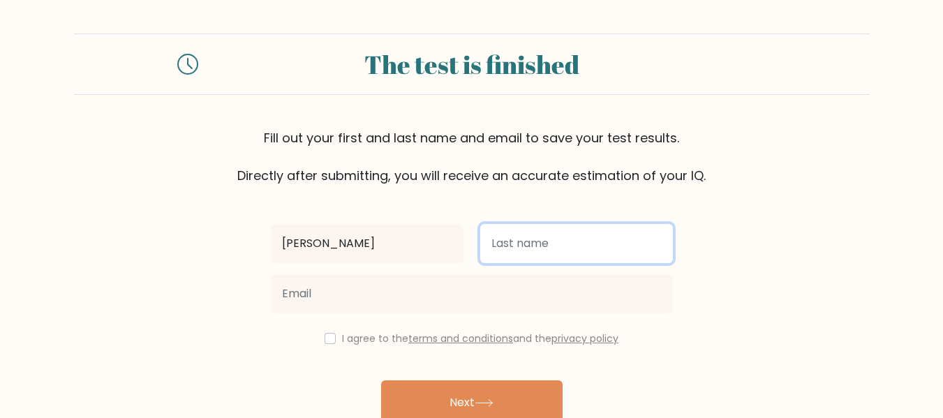
click at [512, 239] on input "text" at bounding box center [576, 243] width 193 height 39
type input "d"
type input "Daway"
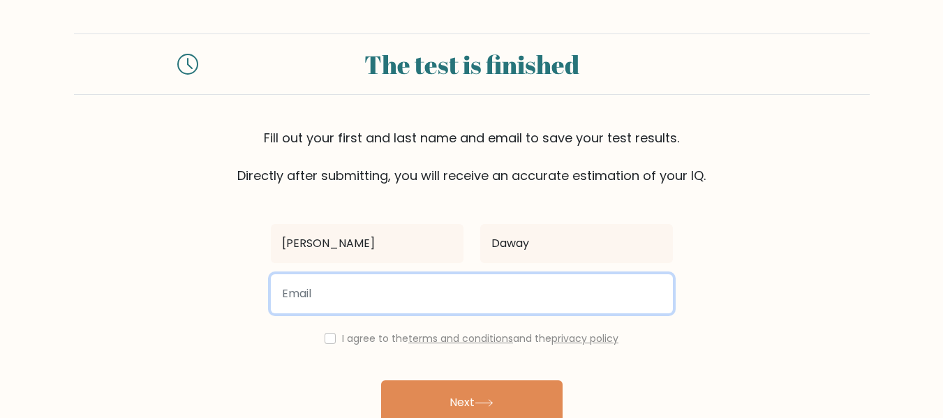
click at [360, 313] on input "email" at bounding box center [472, 293] width 402 height 39
type input "gracedaway2518@gmail.com"
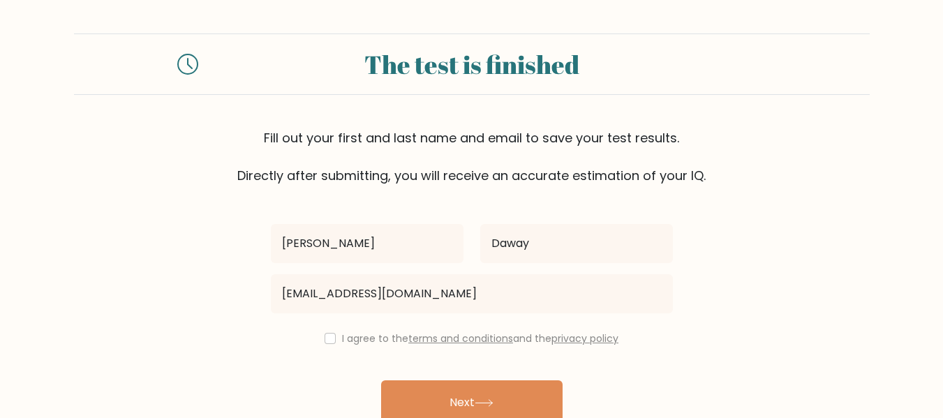
click at [332, 336] on div "I agree to the terms and conditions and the privacy policy" at bounding box center [471, 338] width 419 height 17
click at [330, 336] on input "checkbox" at bounding box center [330, 338] width 11 height 11
checkbox input "true"
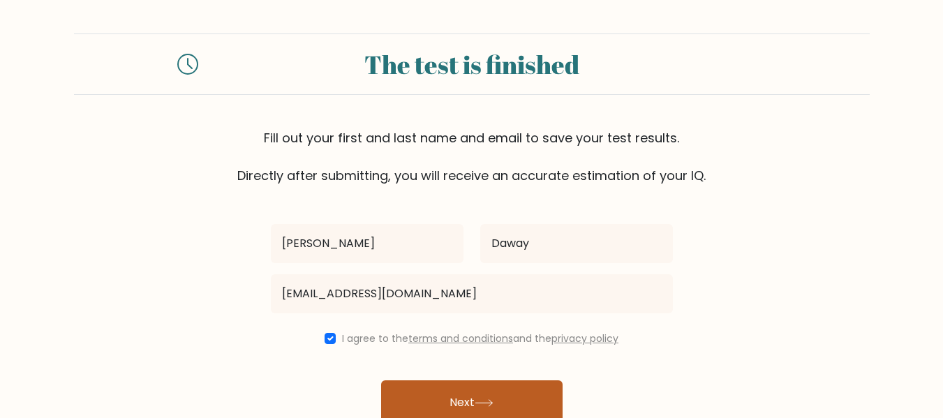
click at [429, 380] on button "Next" at bounding box center [471, 402] width 181 height 45
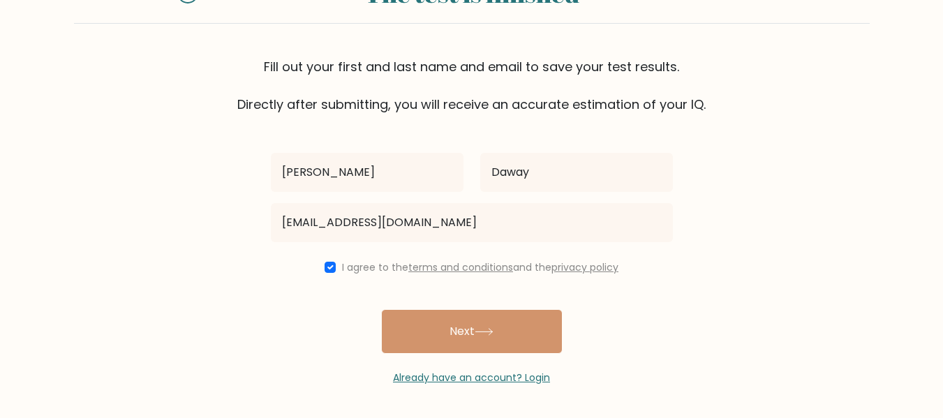
scroll to position [72, 0]
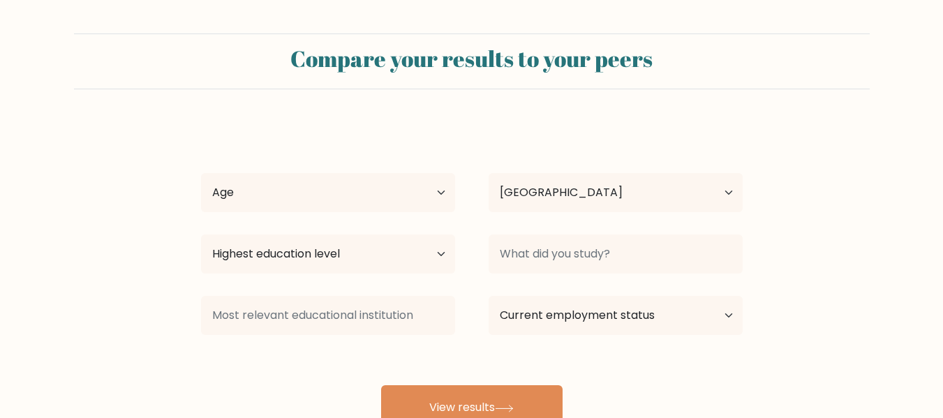
select select "PH"
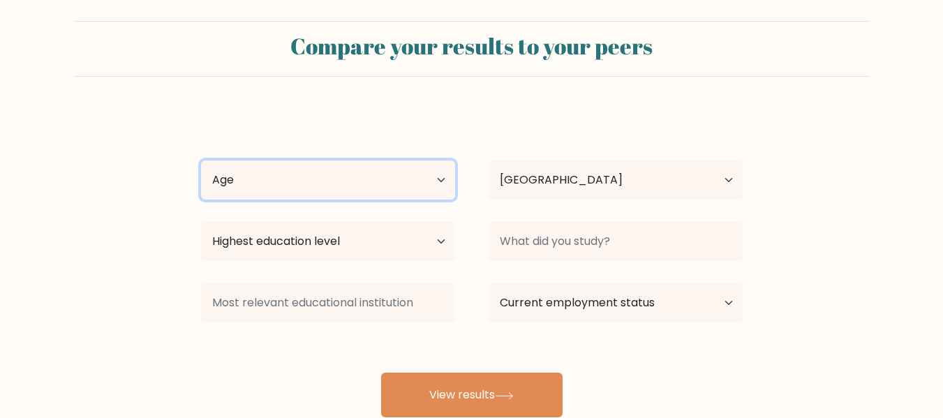
click at [371, 168] on select "Age Under [DEMOGRAPHIC_DATA] [DEMOGRAPHIC_DATA] [DEMOGRAPHIC_DATA] [DEMOGRAPHIC…" at bounding box center [328, 180] width 254 height 39
select select "25_34"
click at [201, 161] on select "Age Under 18 years old 18-24 years old 25-34 years old 35-44 years old 45-54 ye…" at bounding box center [328, 180] width 254 height 39
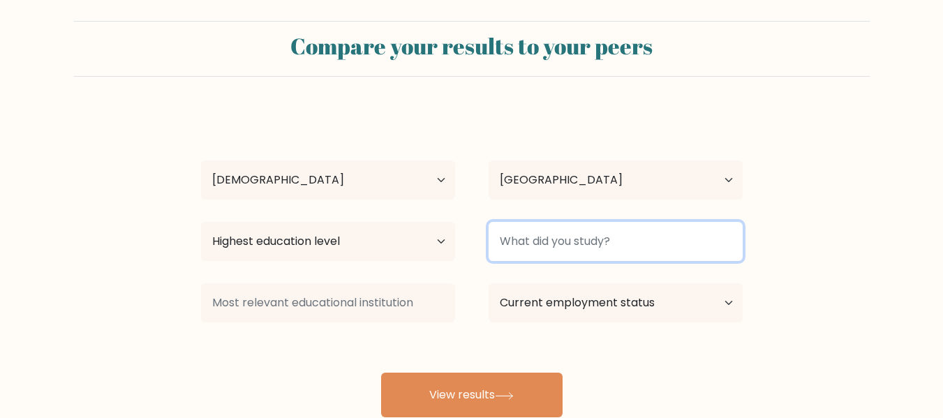
click at [516, 235] on input at bounding box center [616, 241] width 254 height 39
type input "C"
type input "f"
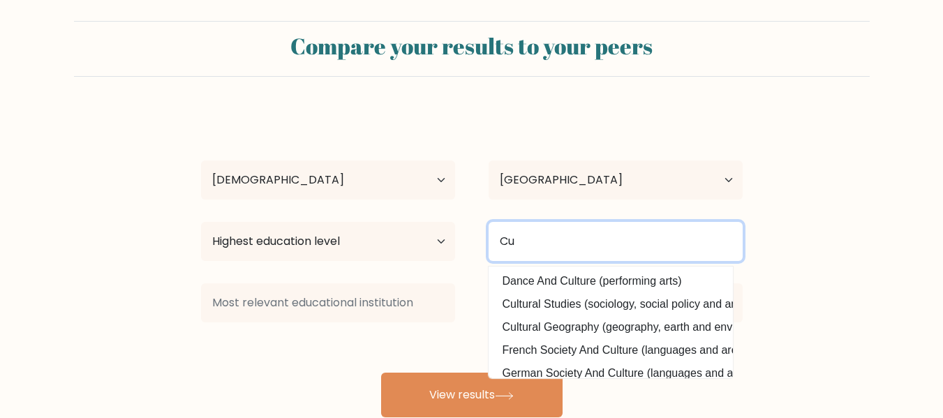
type input "C"
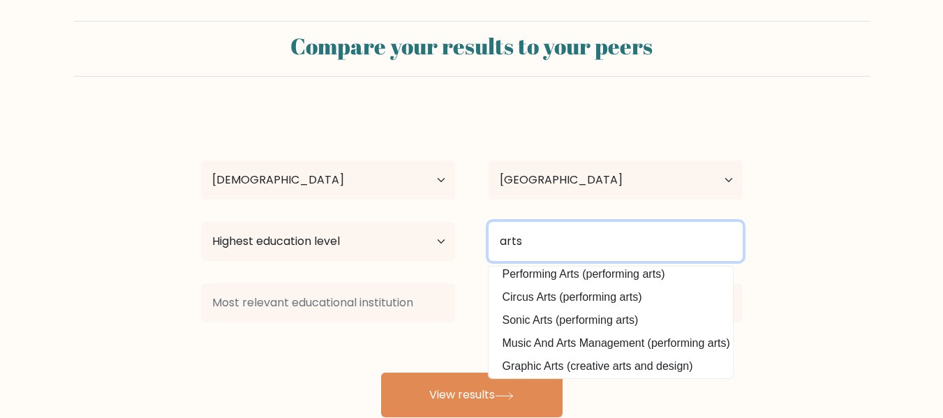
scroll to position [0, 0]
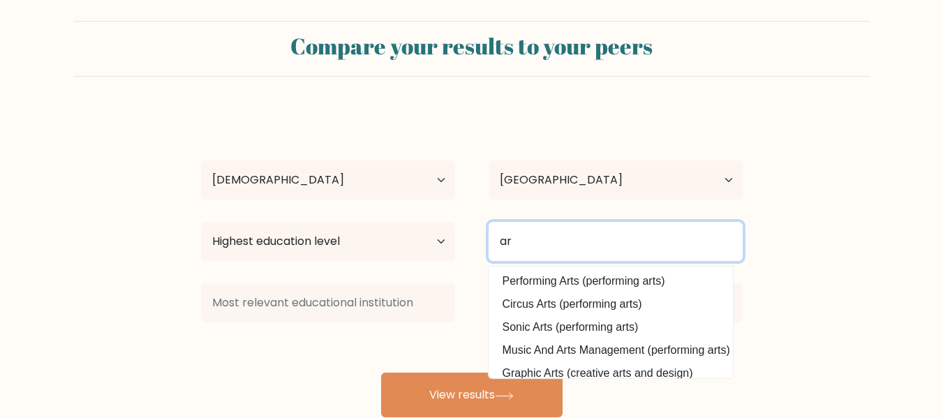
type input "a"
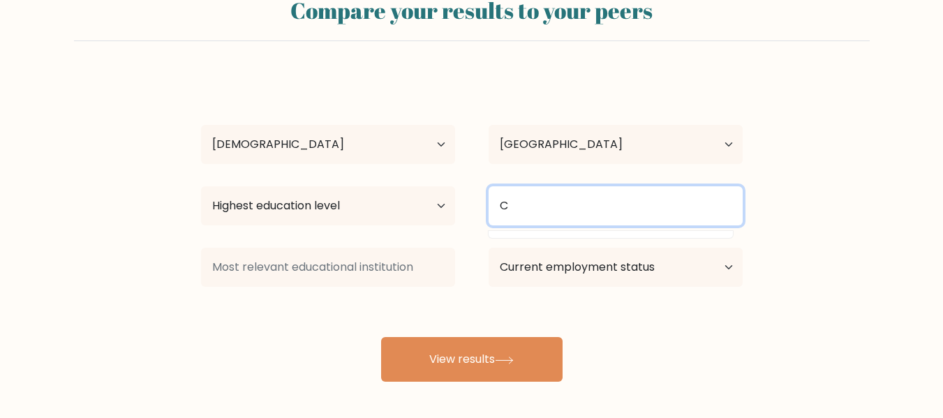
scroll to position [54, 0]
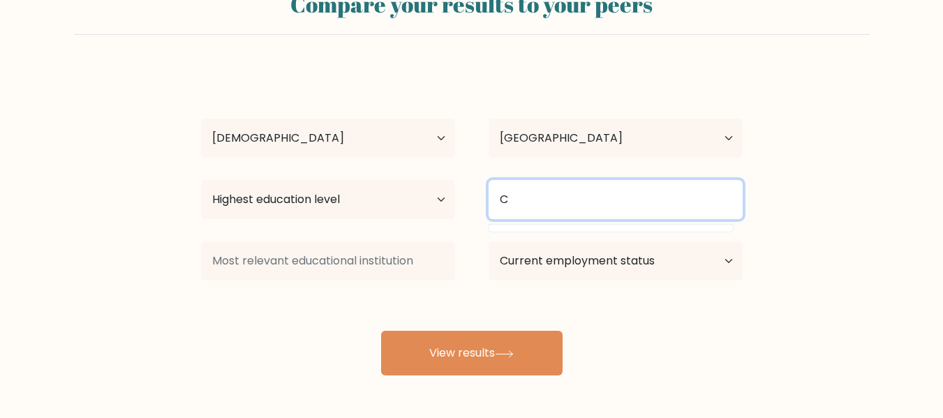
click at [540, 207] on input "C" at bounding box center [616, 199] width 254 height 39
type input "Culinary"
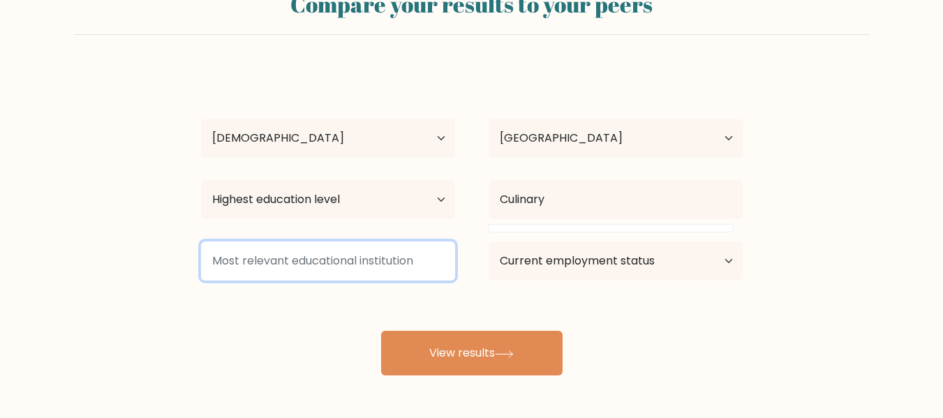
click at [362, 273] on input at bounding box center [328, 260] width 254 height 39
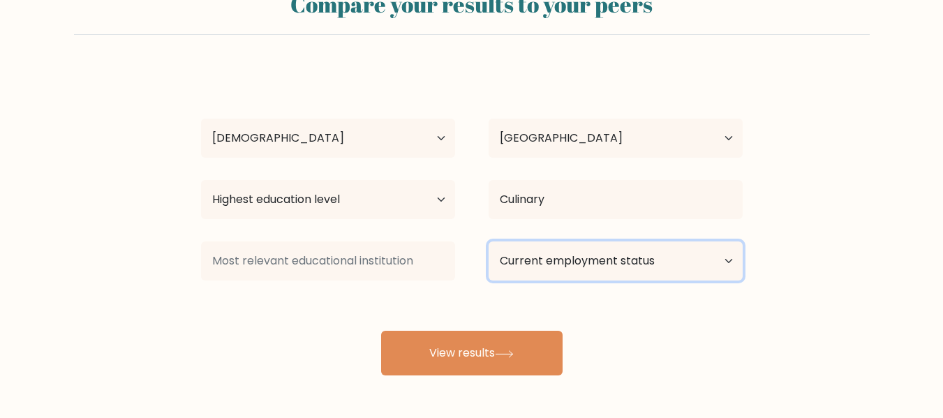
click at [553, 255] on select "Current employment status Employed Student Retired Other / prefer not to answer" at bounding box center [616, 260] width 254 height 39
select select "other"
click at [489, 241] on select "Current employment status Employed Student Retired Other / prefer not to answer" at bounding box center [616, 260] width 254 height 39
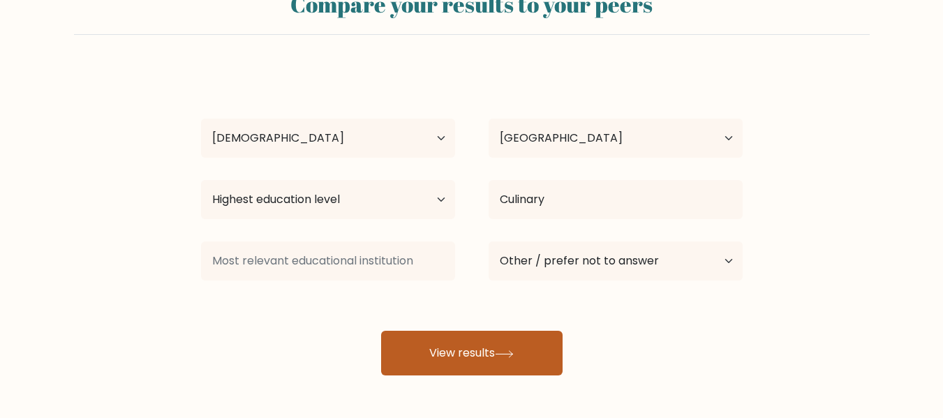
click at [504, 352] on icon at bounding box center [504, 354] width 19 height 8
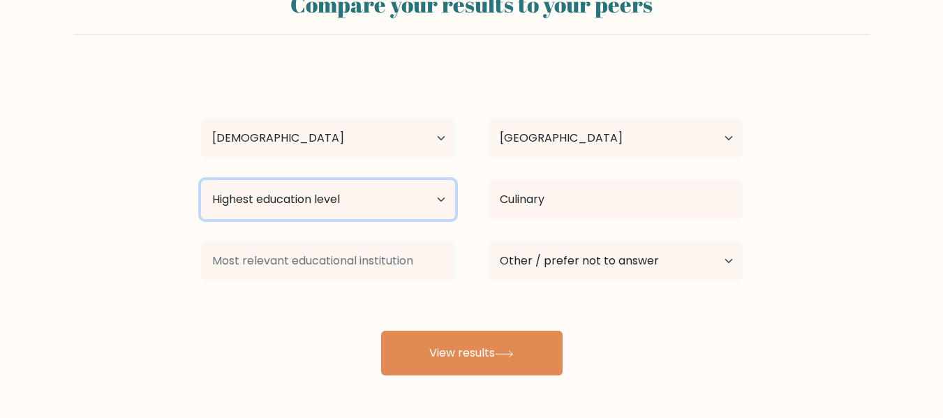
click at [443, 198] on select "Highest education level No schooling Primary Lower Secondary Upper Secondary Oc…" at bounding box center [328, 199] width 254 height 39
select select "occupation_specific"
click at [201, 180] on select "Highest education level No schooling Primary Lower Secondary Upper Secondary Oc…" at bounding box center [328, 199] width 254 height 39
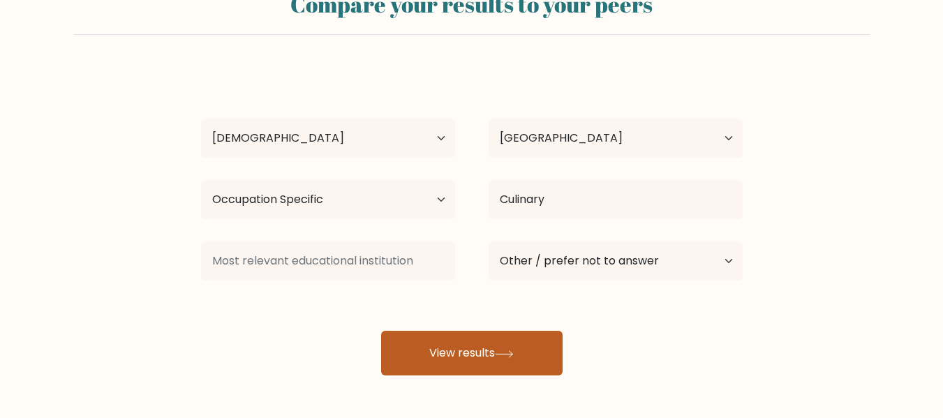
click at [449, 332] on button "View results" at bounding box center [471, 353] width 181 height 45
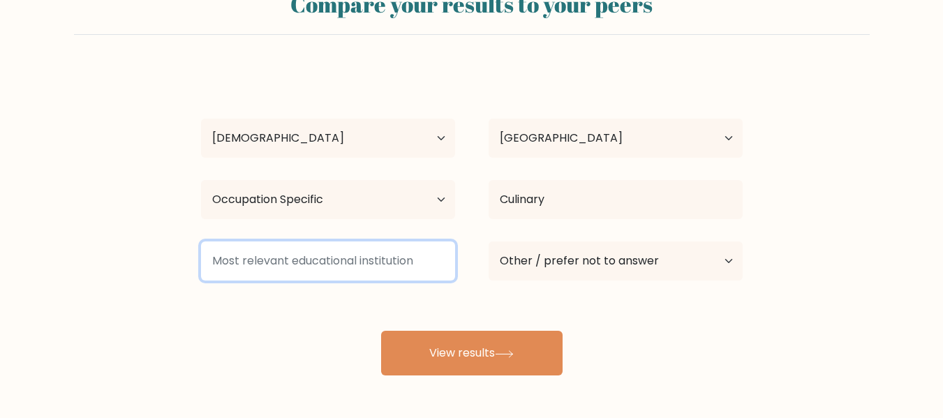
click at [400, 274] on input at bounding box center [328, 260] width 254 height 39
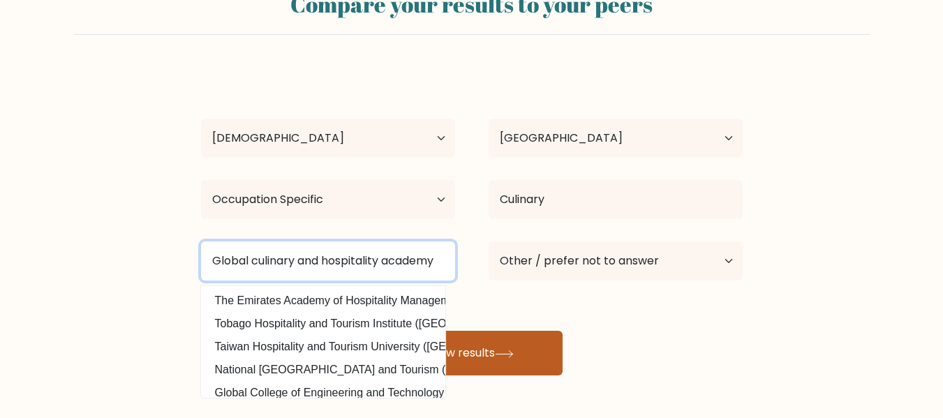
type input "Global culinary and hospitality academy"
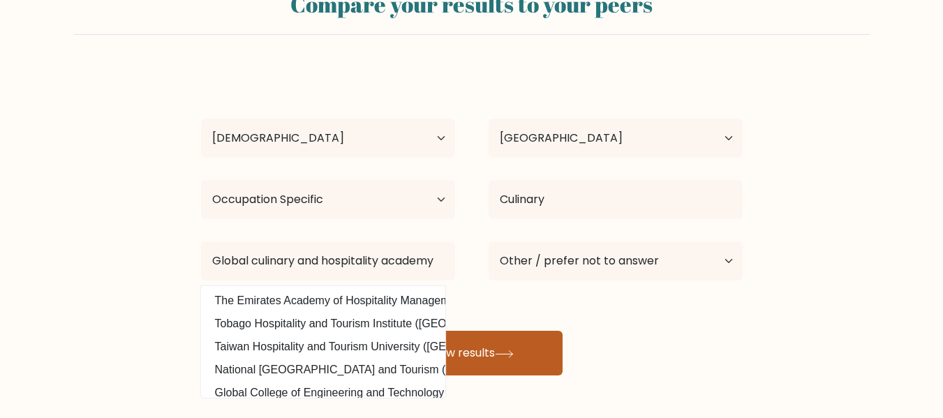
click at [469, 340] on button "View results" at bounding box center [471, 353] width 181 height 45
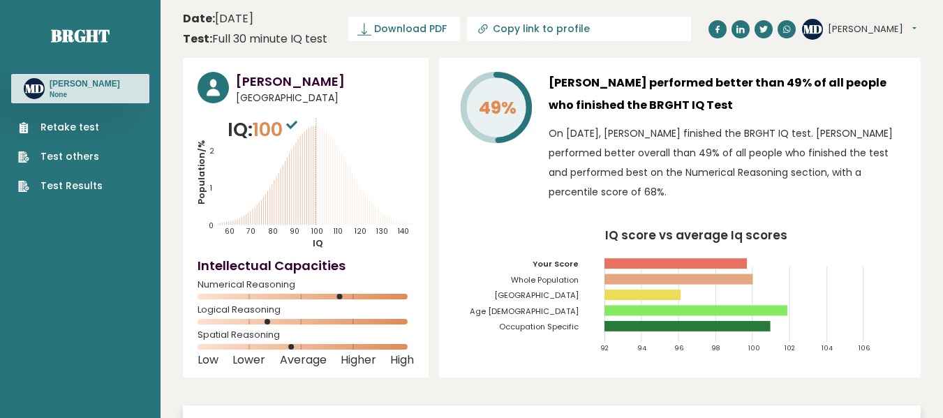
click at [507, 34] on input "Copy link to profile" at bounding box center [588, 28] width 190 height 11
type input "[URL][DOMAIN_NAME][PERSON_NAME]"
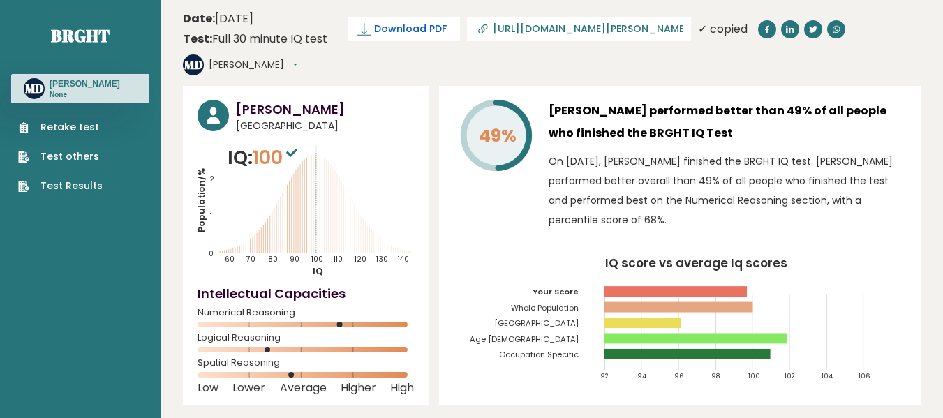
click at [419, 28] on span "Download PDF" at bounding box center [410, 29] width 73 height 15
